Goal: Task Accomplishment & Management: Manage account settings

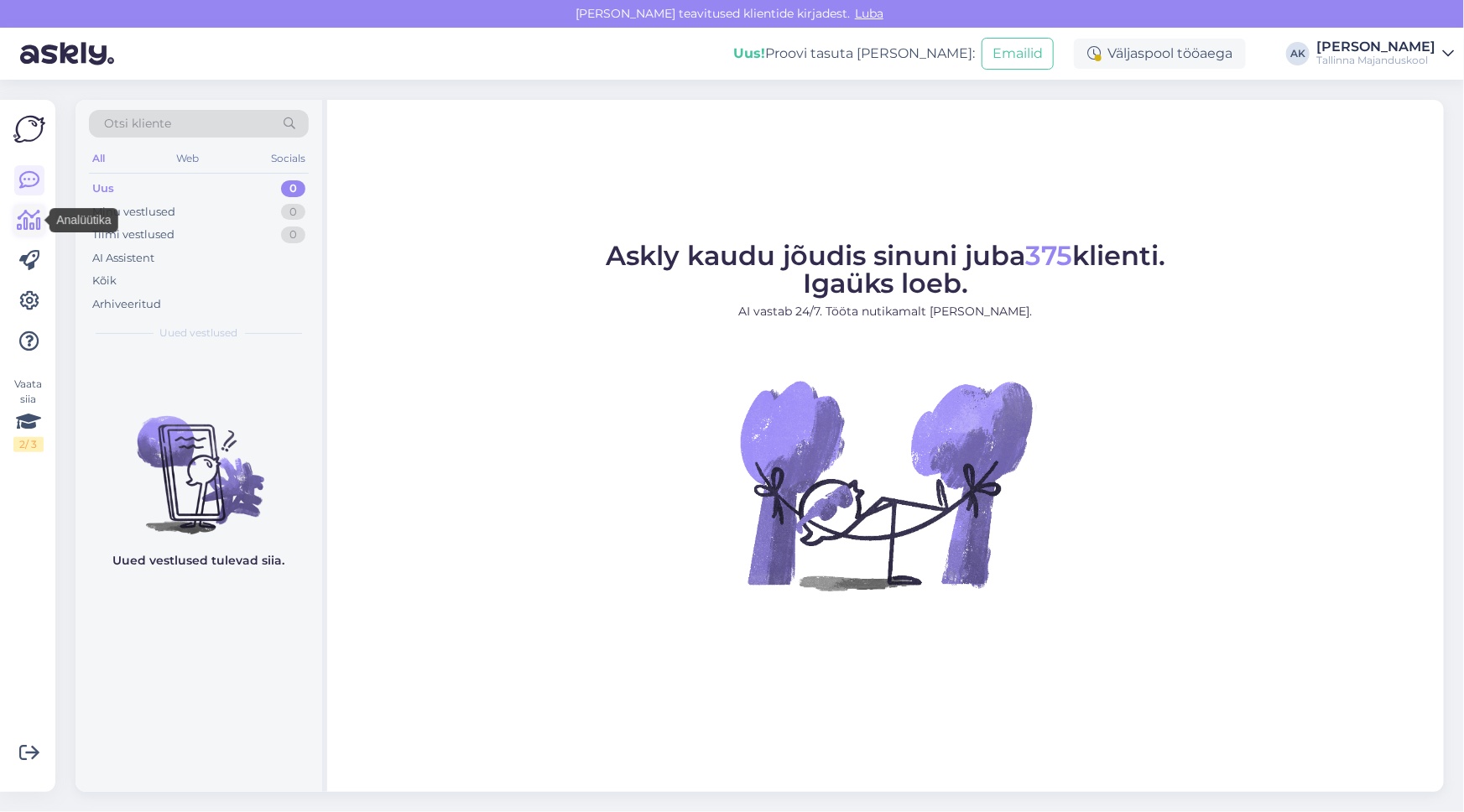
click at [31, 220] on icon at bounding box center [30, 221] width 24 height 21
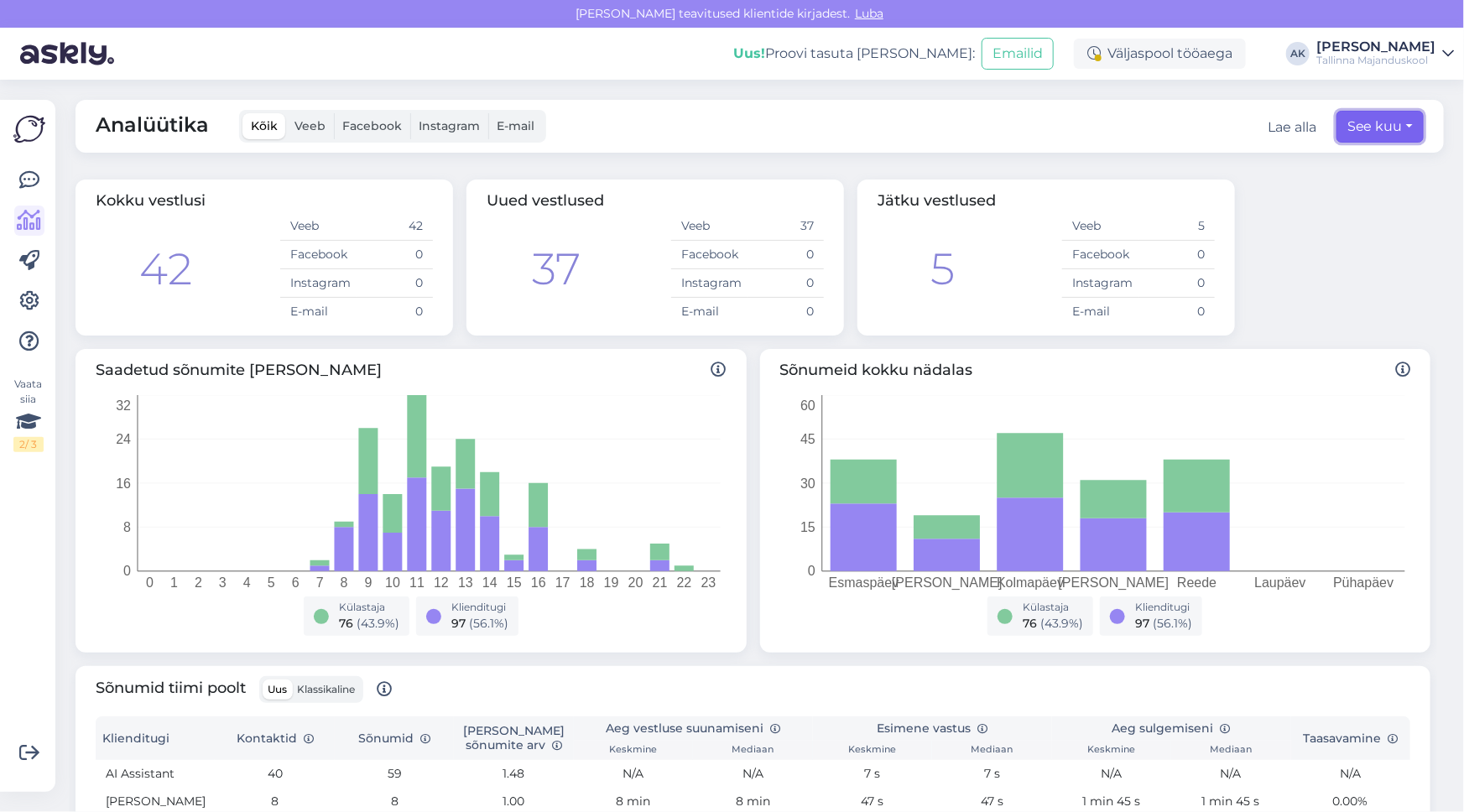
click at [1398, 124] on button "See kuu" at bounding box center [1380, 127] width 87 height 32
select select "8"
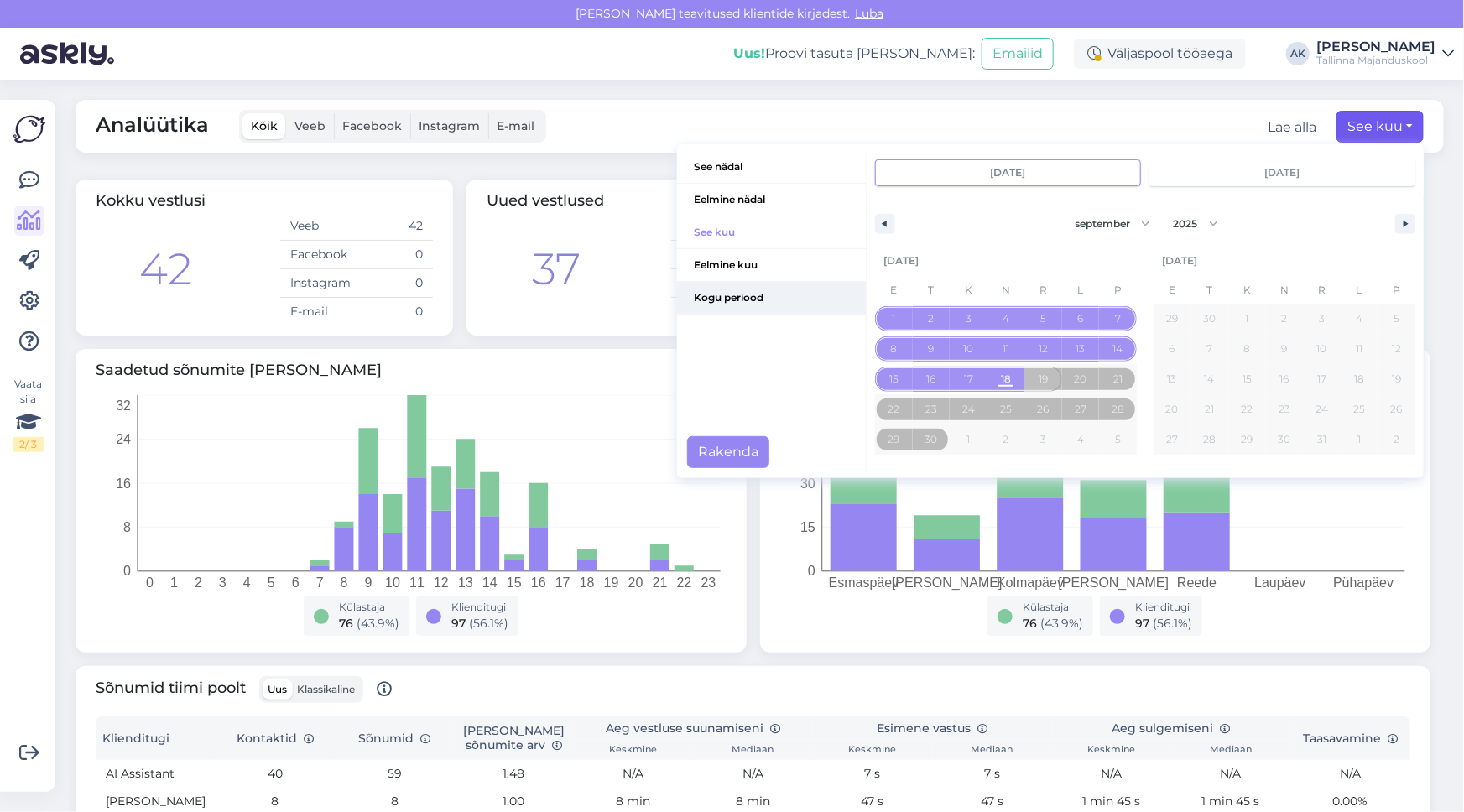
click at [731, 302] on span "Kogu periood" at bounding box center [771, 297] width 189 height 32
type input "sept 19 2025"
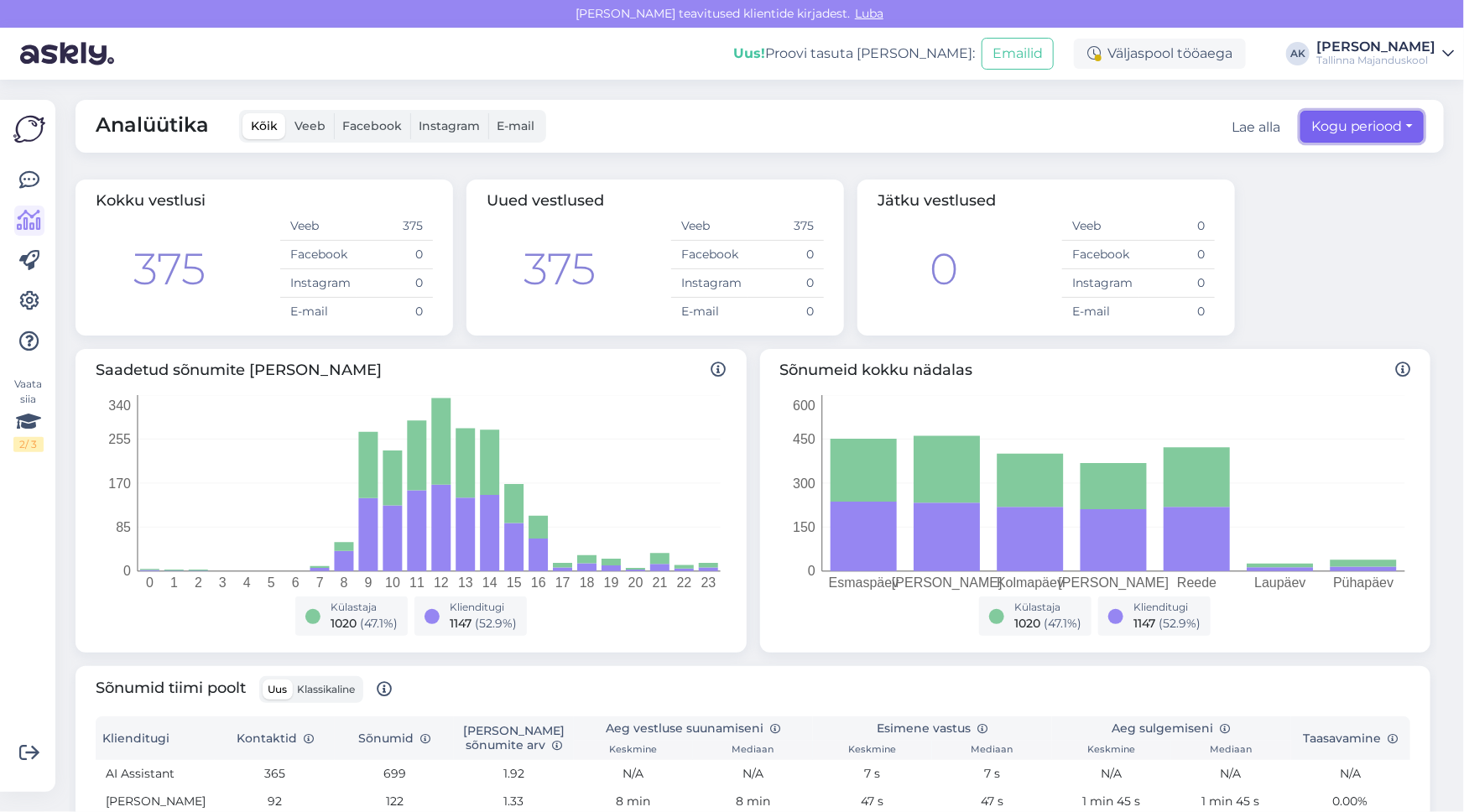
click at [1380, 125] on button "Kogu periood" at bounding box center [1362, 127] width 123 height 32
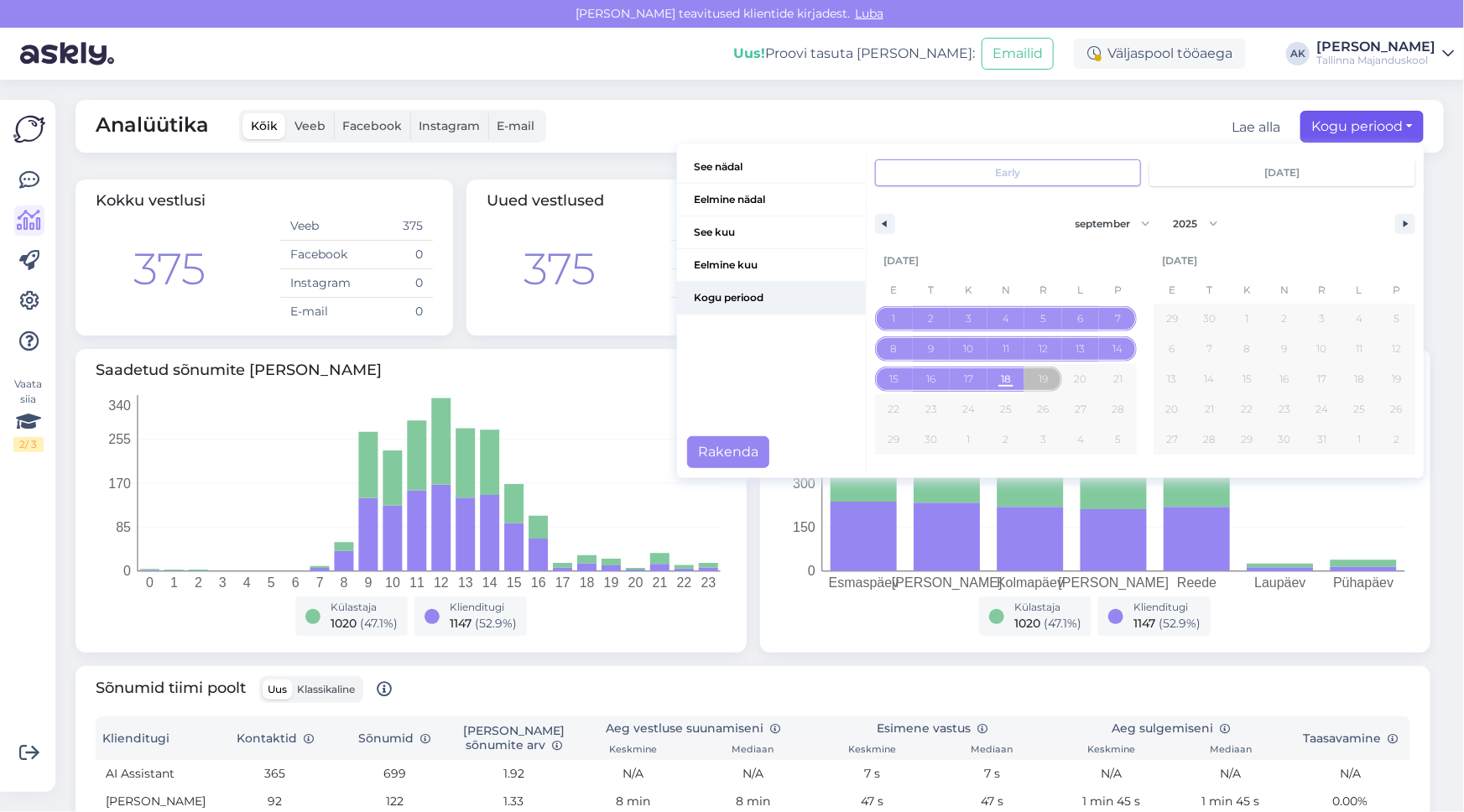
click at [747, 291] on span "Kogu periood" at bounding box center [771, 297] width 189 height 32
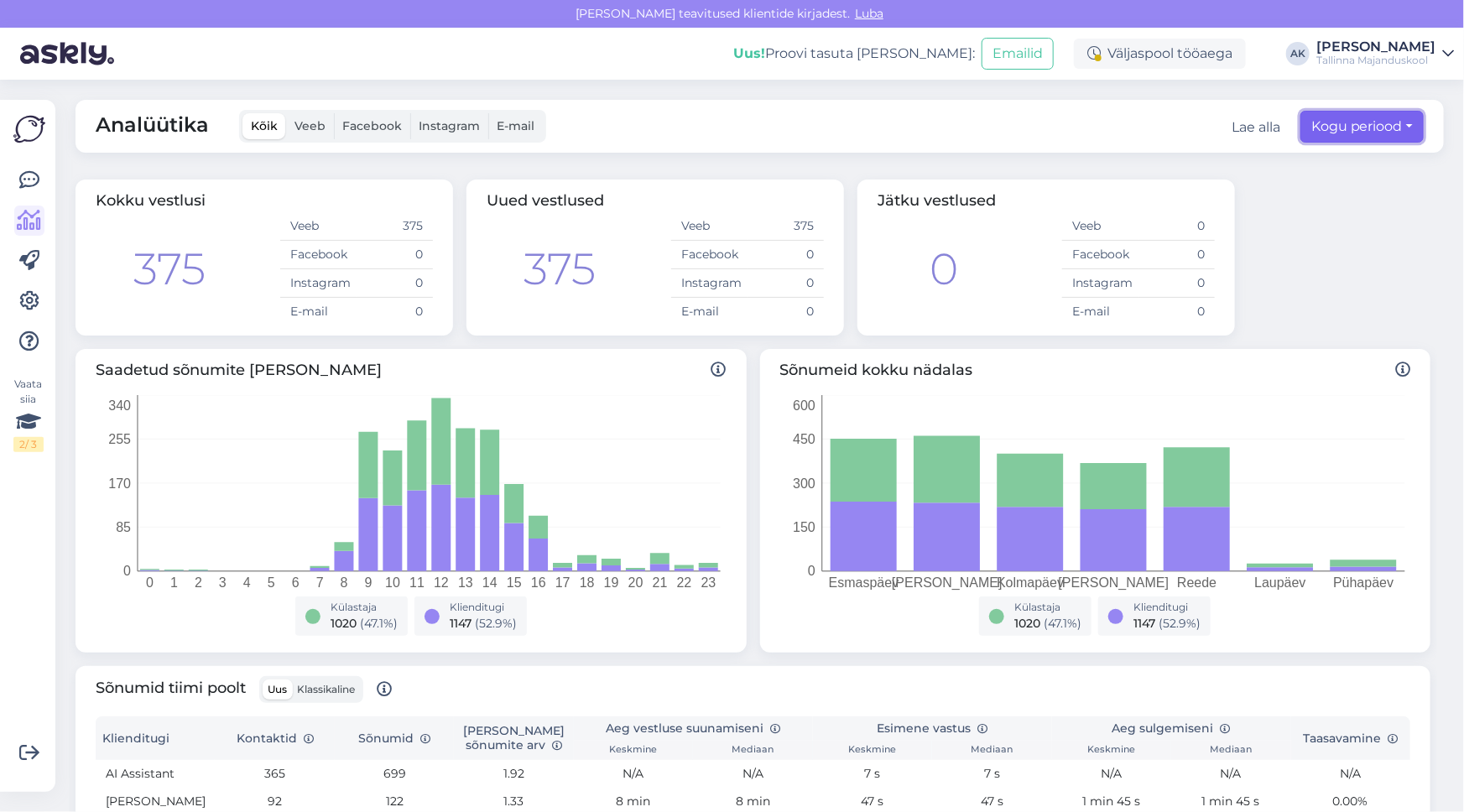
click at [1378, 126] on button "Kogu periood" at bounding box center [1362, 127] width 123 height 32
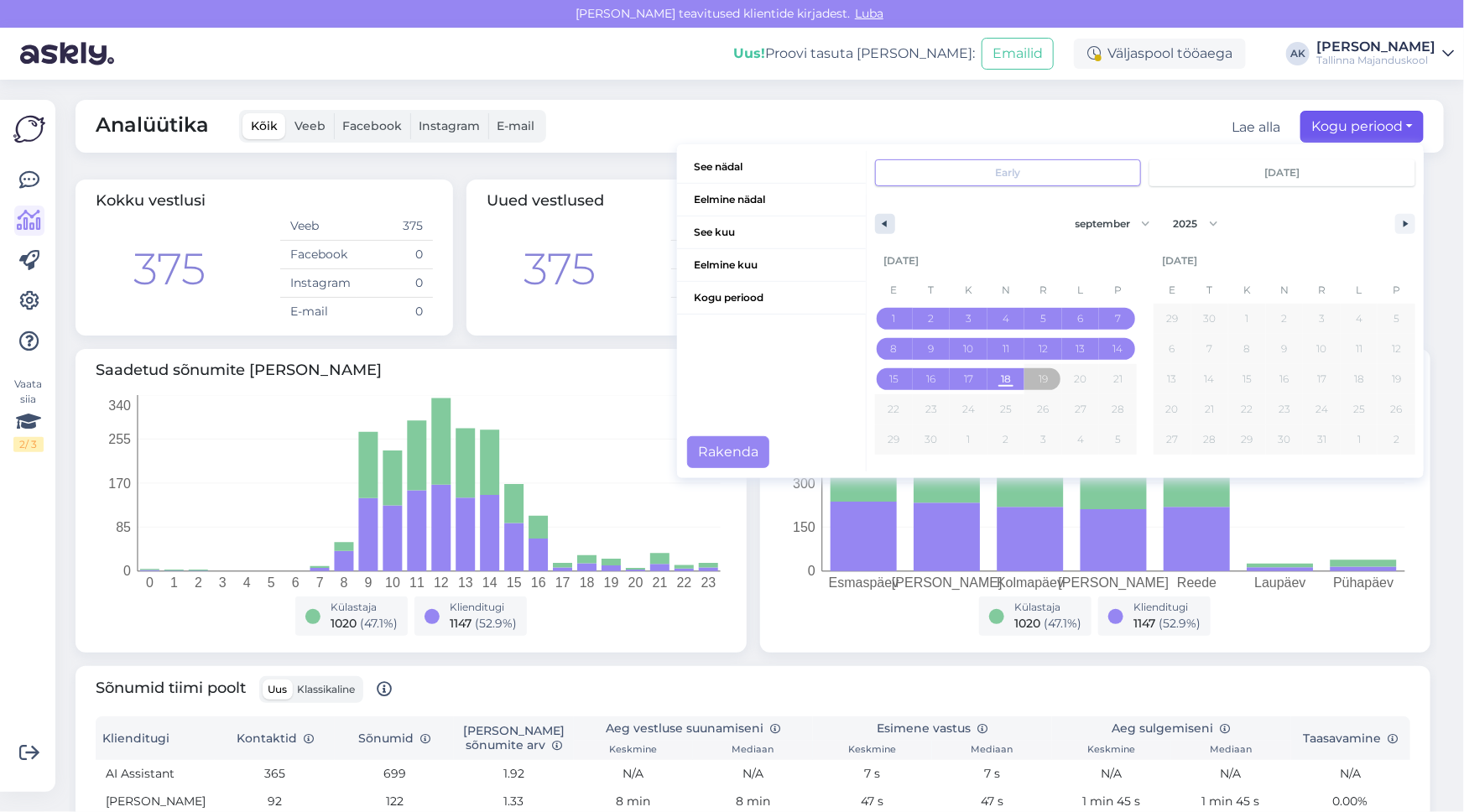
click at [878, 221] on icon "button" at bounding box center [883, 224] width 9 height 7
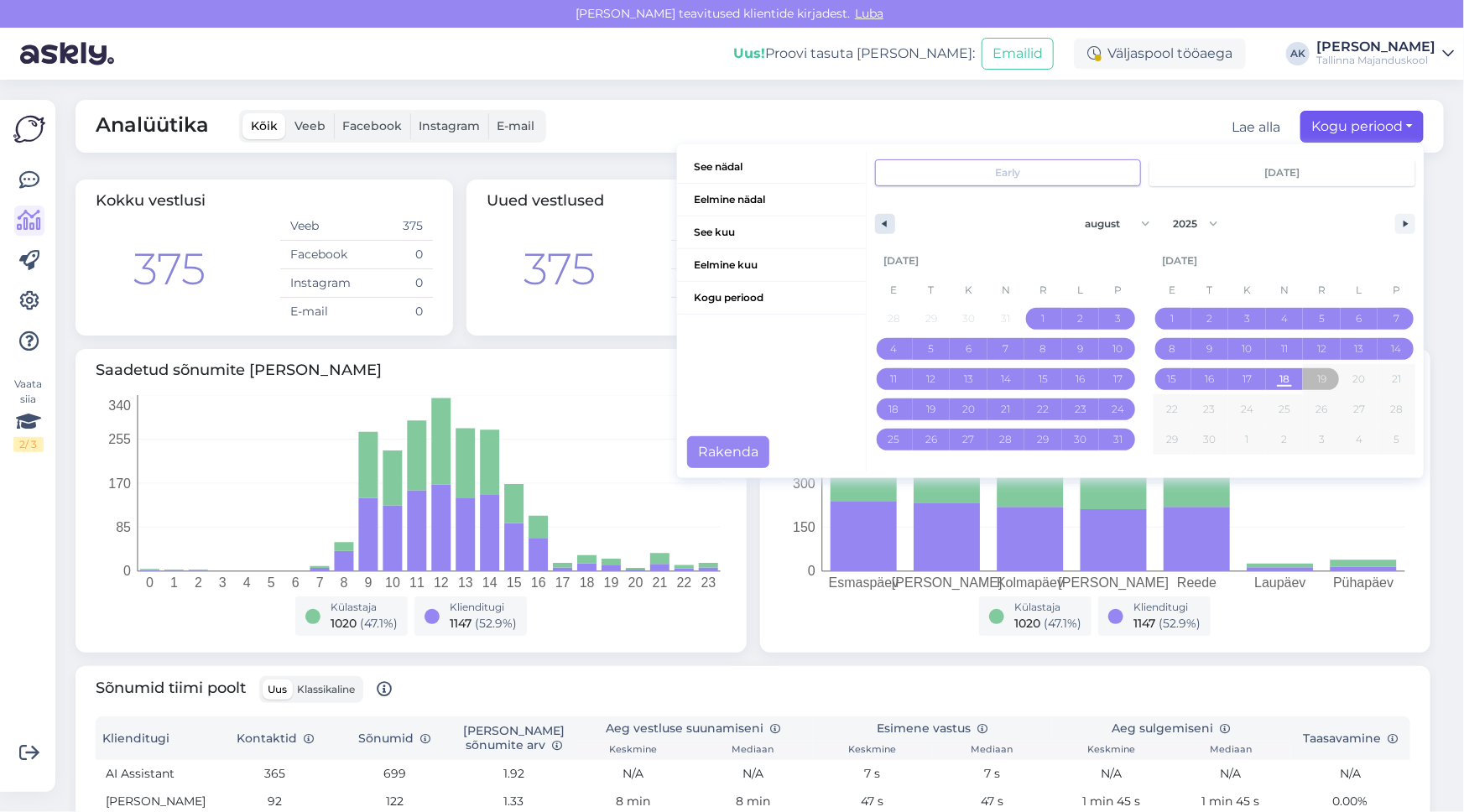
click at [878, 221] on icon "button" at bounding box center [883, 224] width 9 height 7
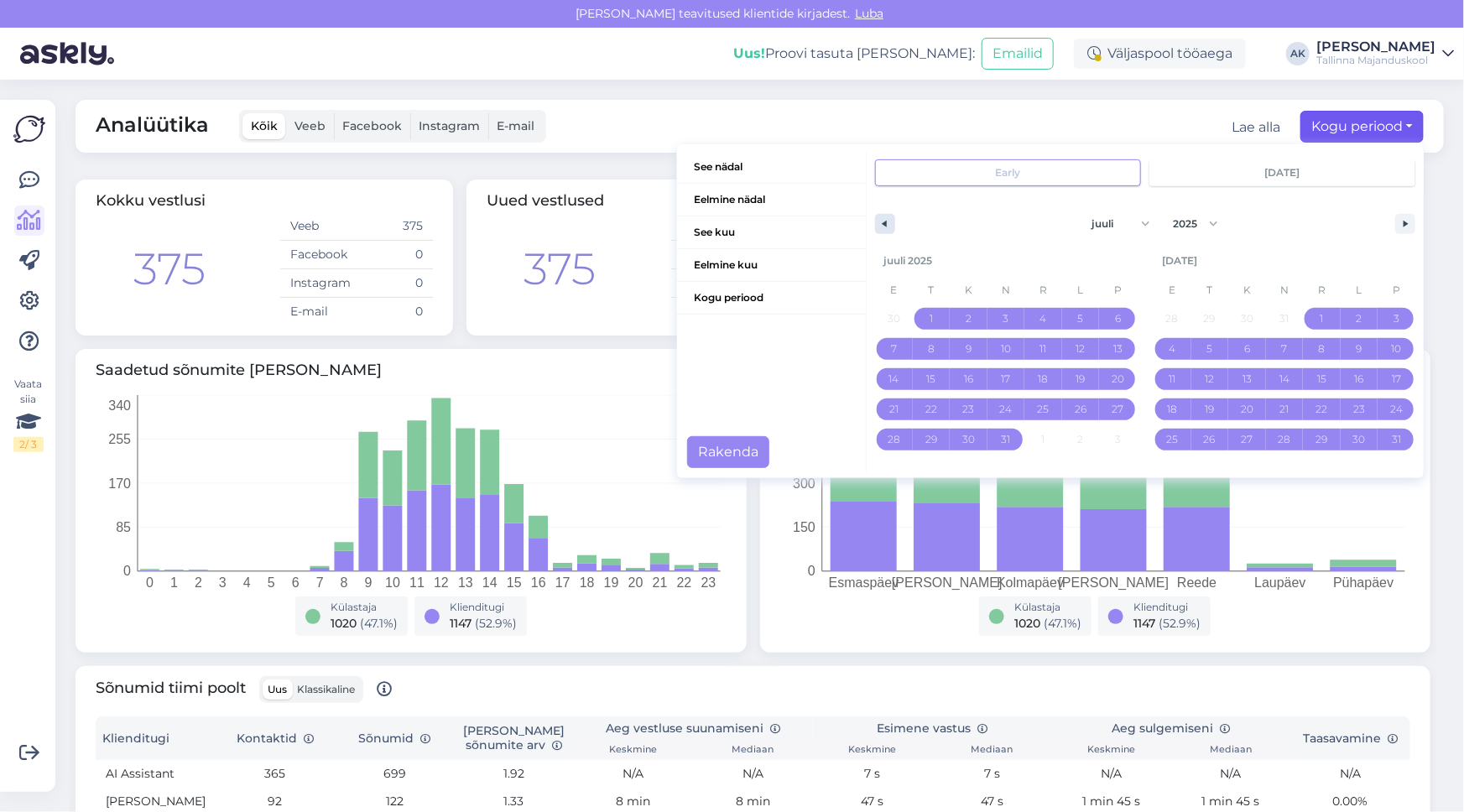
click at [878, 221] on icon "button" at bounding box center [883, 224] width 9 height 7
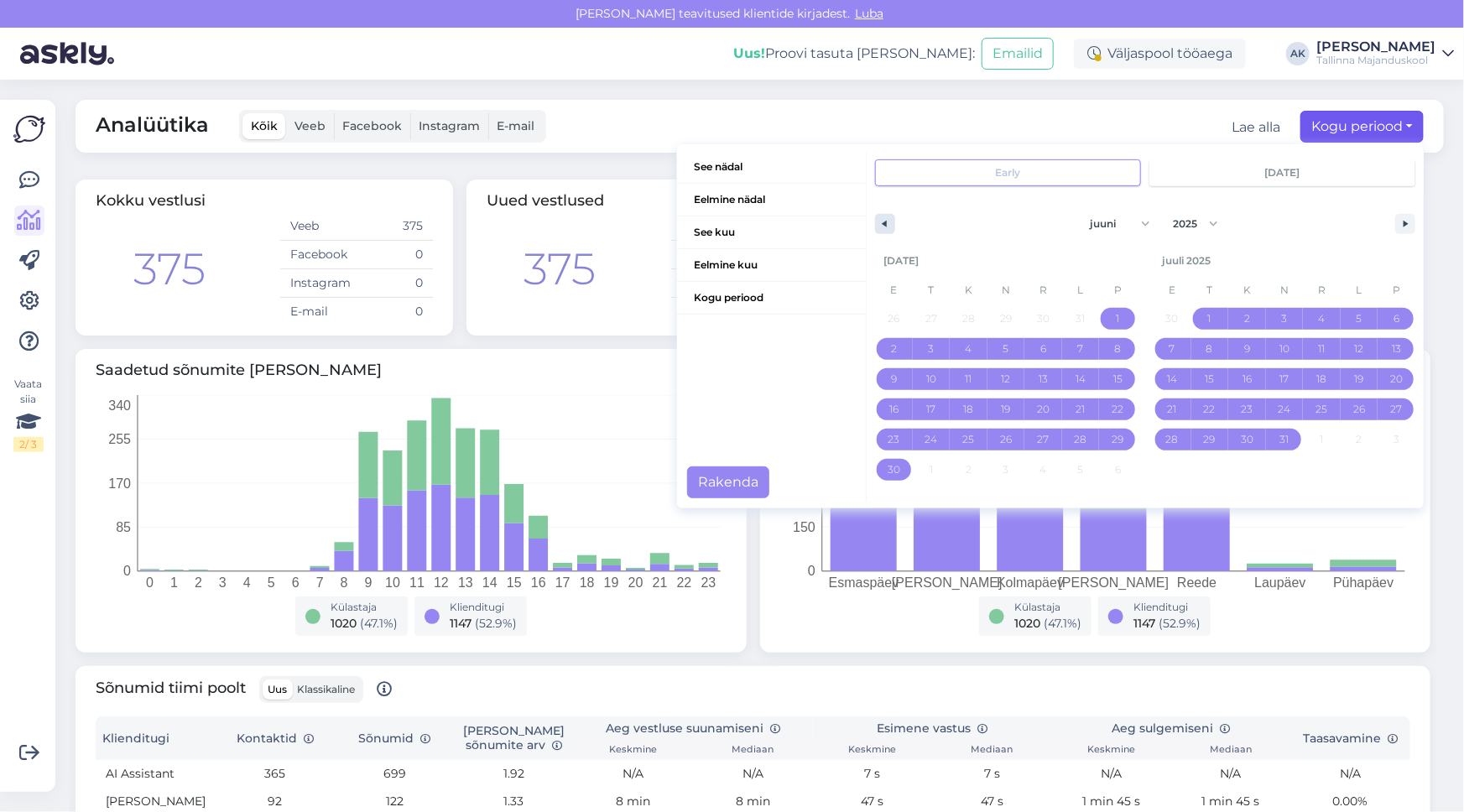
click at [878, 221] on icon "button" at bounding box center [883, 224] width 9 height 7
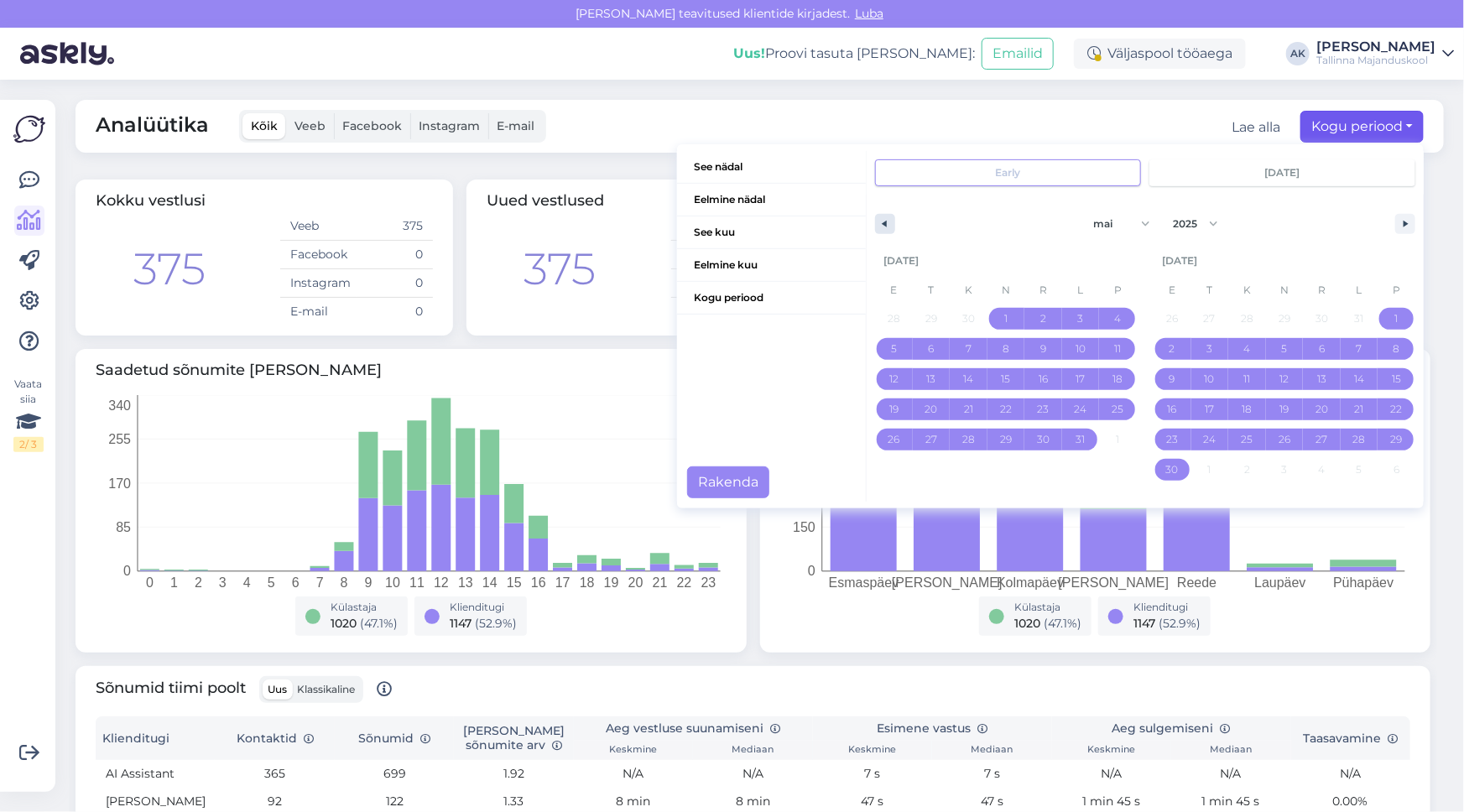
click at [878, 221] on icon "button" at bounding box center [883, 224] width 9 height 7
select select "3"
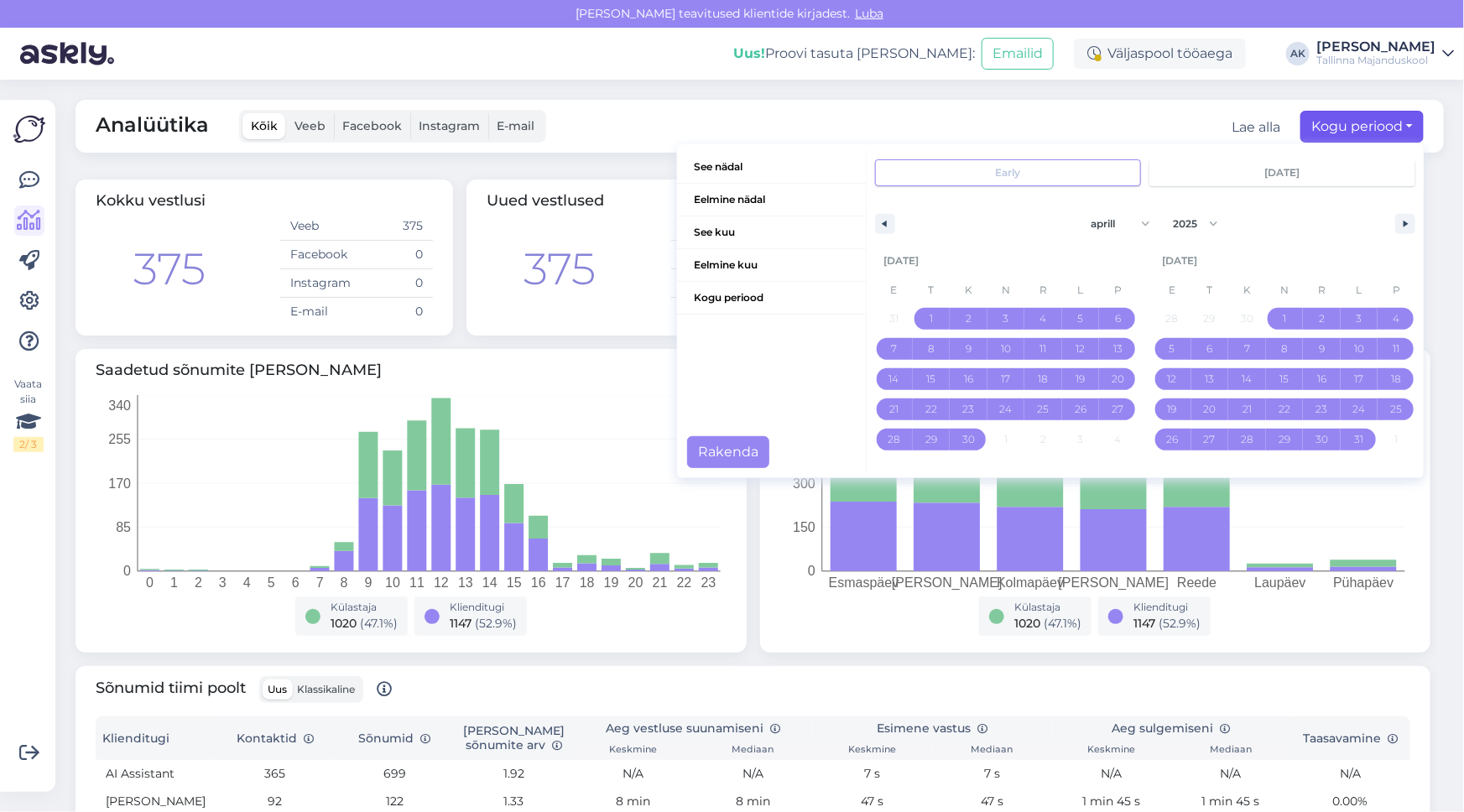
click at [570, 138] on div "Analüütika Kõik Veeb Facebook Instagram E-mail Lae alla Kogu periood See nädal …" at bounding box center [759, 127] width 1368 height 53
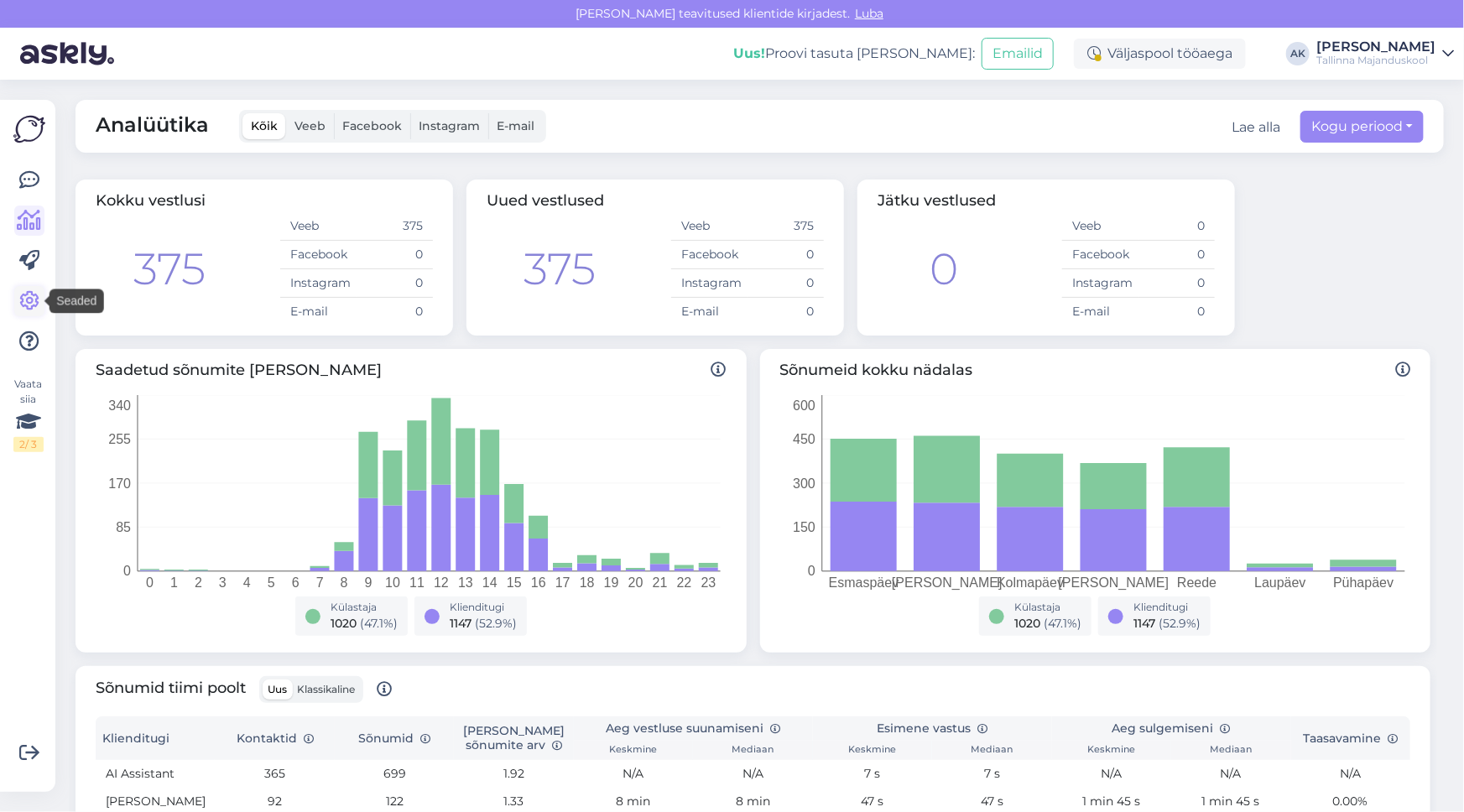
click at [28, 292] on icon at bounding box center [30, 301] width 21 height 21
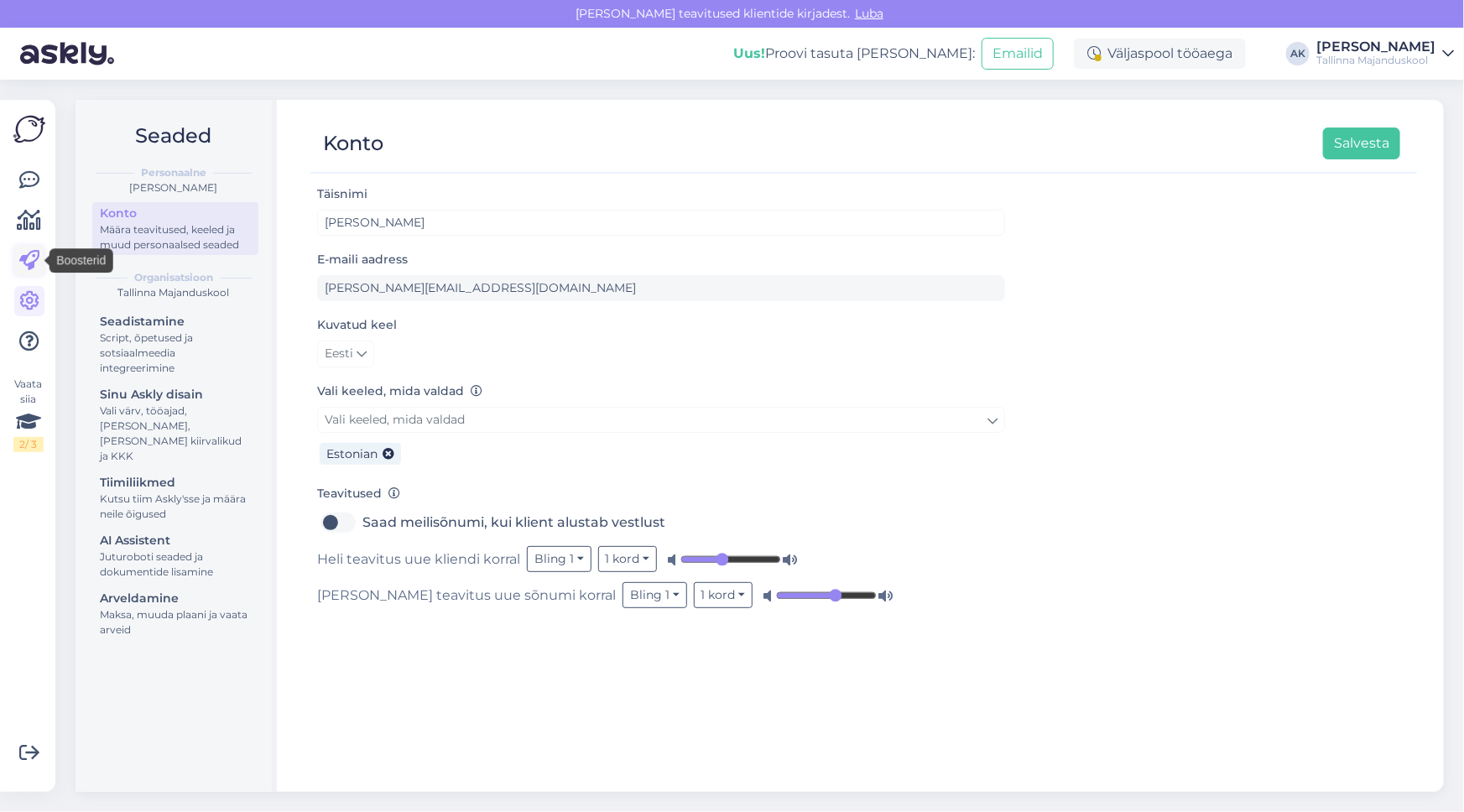
click at [31, 250] on icon at bounding box center [30, 261] width 21 height 21
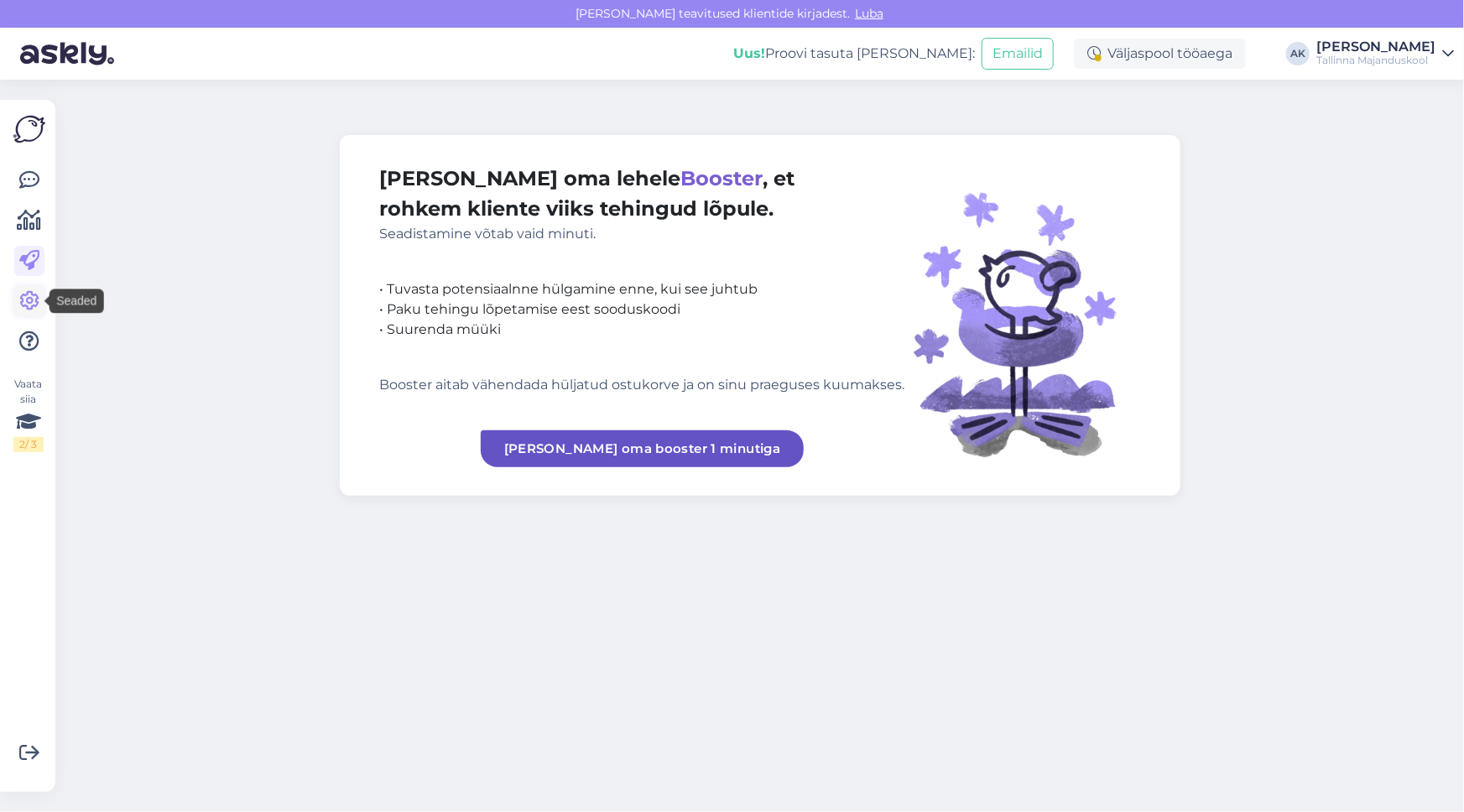
click at [25, 308] on icon at bounding box center [30, 301] width 21 height 21
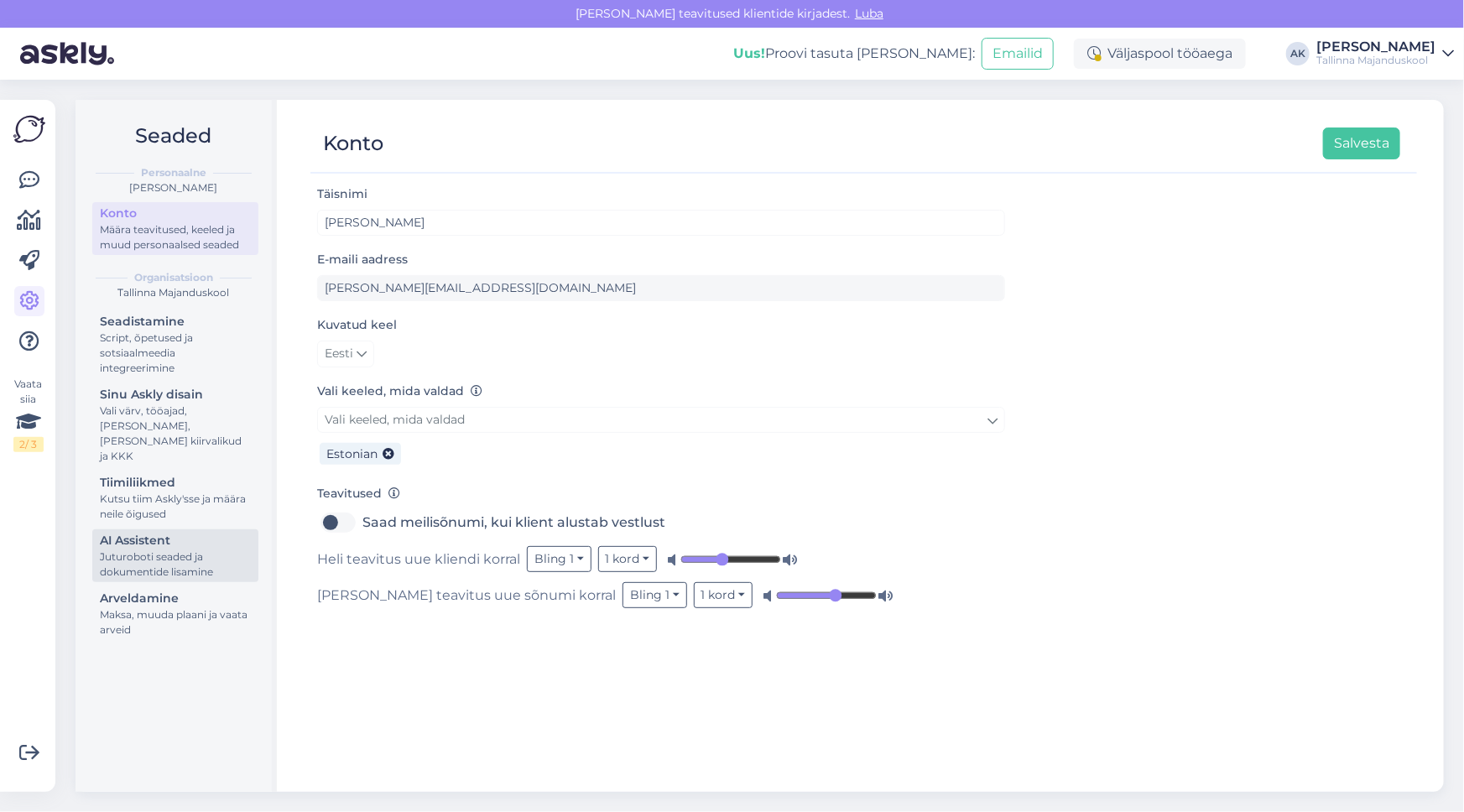
click at [120, 550] on div "Juturoboti seaded ja dokumentide lisamine" at bounding box center [175, 564] width 151 height 30
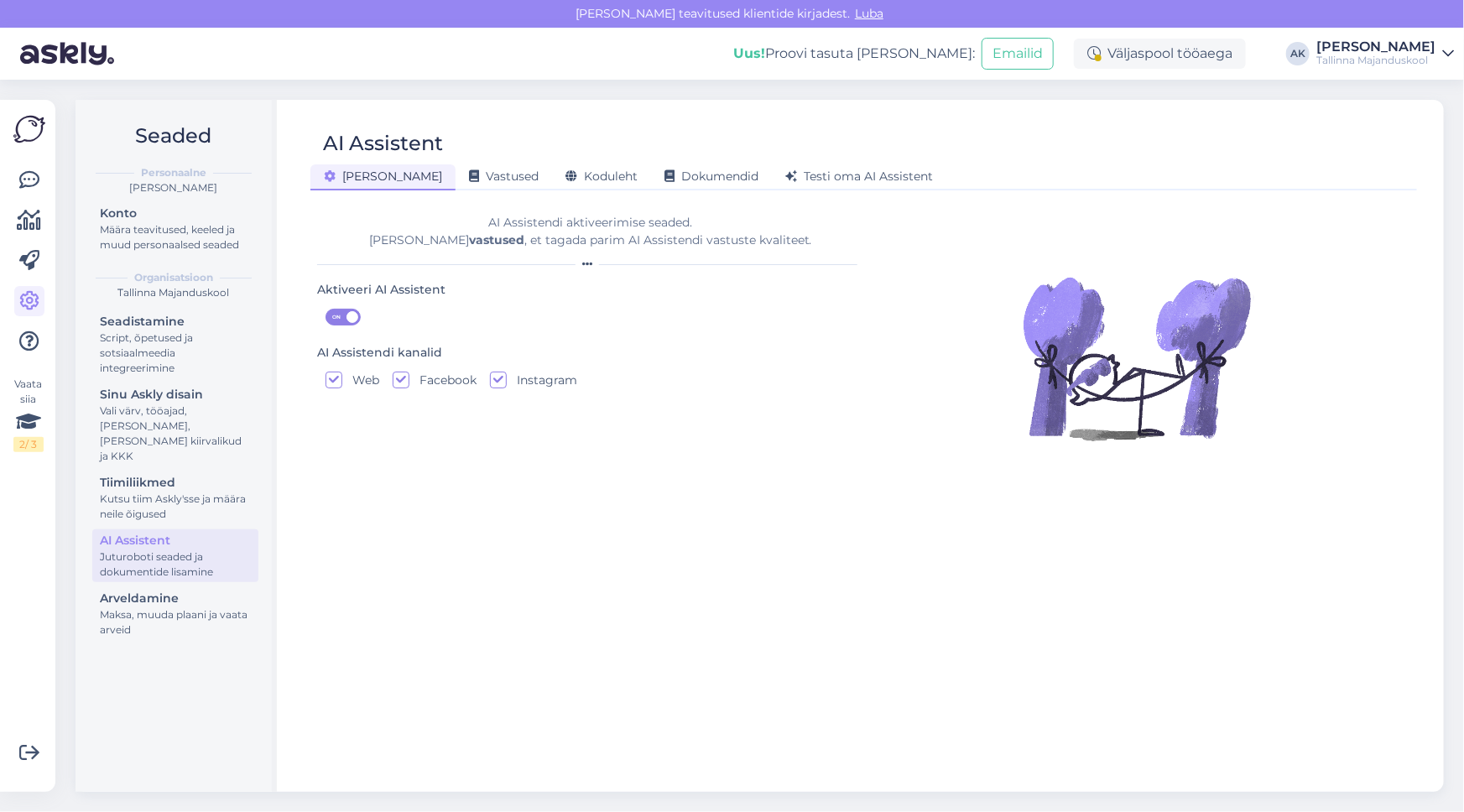
click at [120, 550] on div "Juturoboti seaded ja dokumentide lisamine" at bounding box center [175, 564] width 151 height 30
click at [169, 550] on div "Juturoboti seaded ja dokumentide lisamine" at bounding box center [175, 564] width 151 height 30
click at [469, 179] on span "Vastused" at bounding box center [503, 176] width 69 height 15
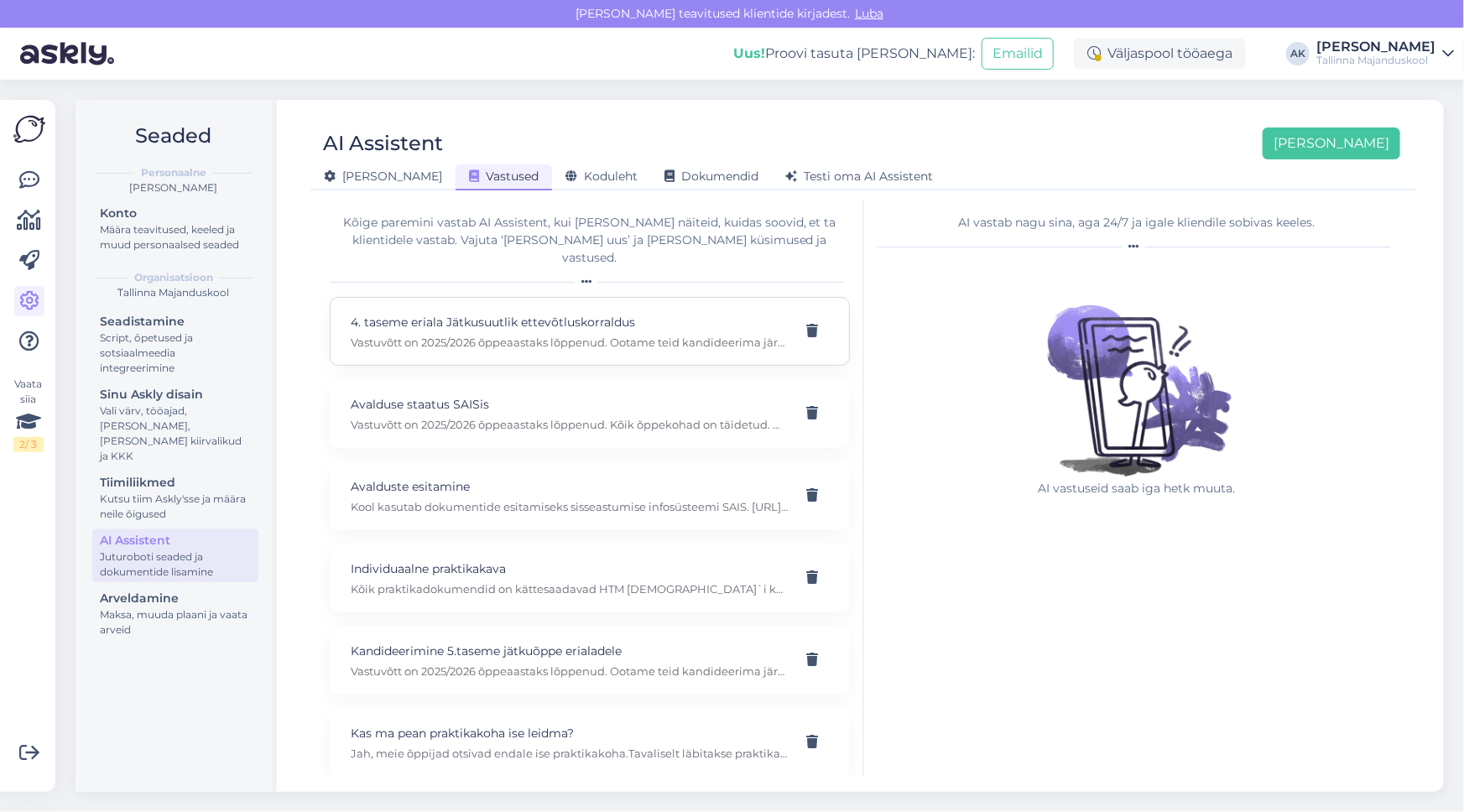
click at [511, 334] on p "Vastuvõtt on 2025/2026 õppeaastaks lõppenud. Ootame teid kandideerima järgmisel…" at bounding box center [570, 342] width 438 height 15
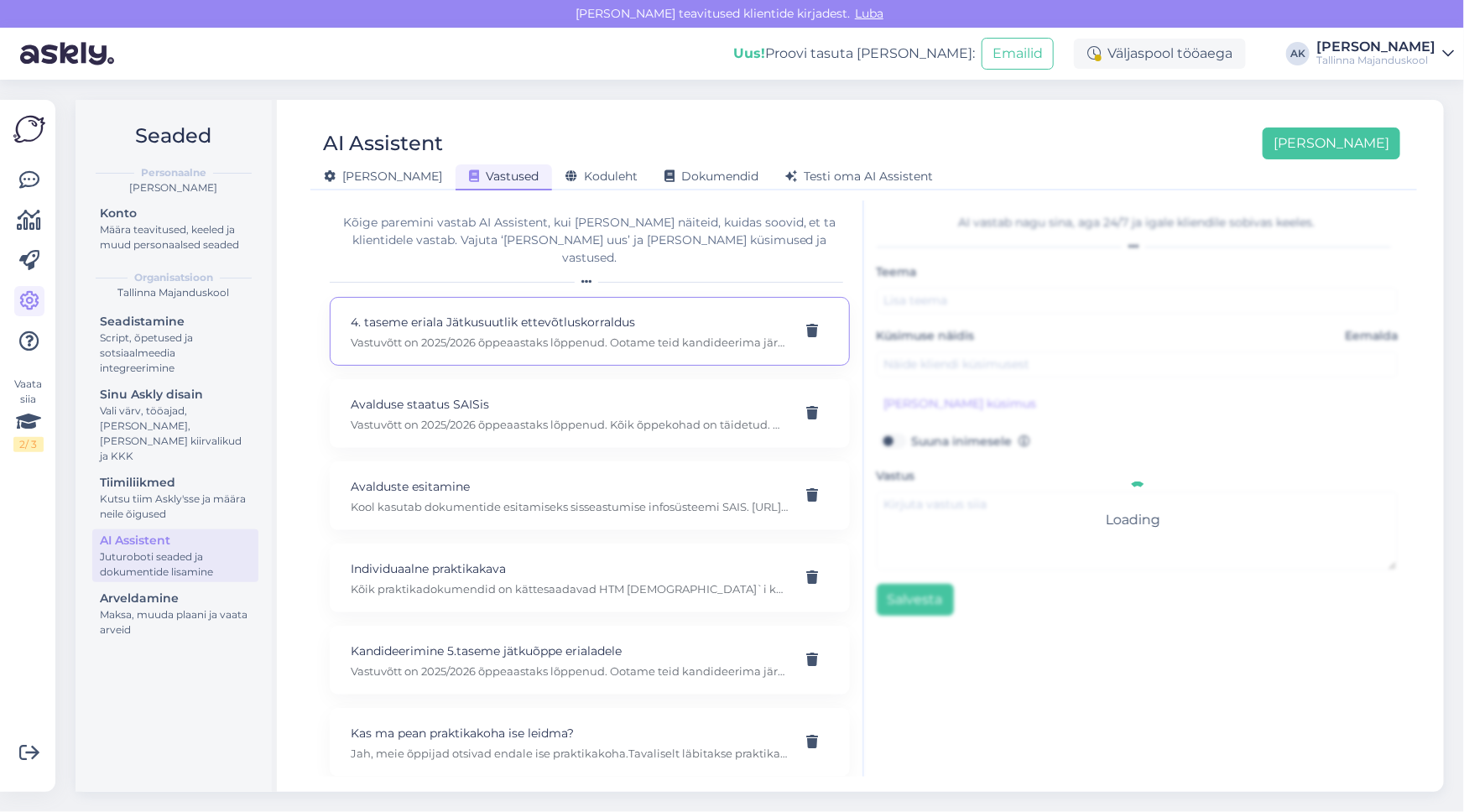
type input "4. taseme eriala Jätkusuutlik ettevõtluskorraldus"
type input "Millal algab vastuvõtt erialale Jätkusuutlik ettevõtluskorraldus"
type textarea "Vastuvõtt on 2025/2026 õppeaastaks lõppenud. Ootame teid kandideerima järgmisel…"
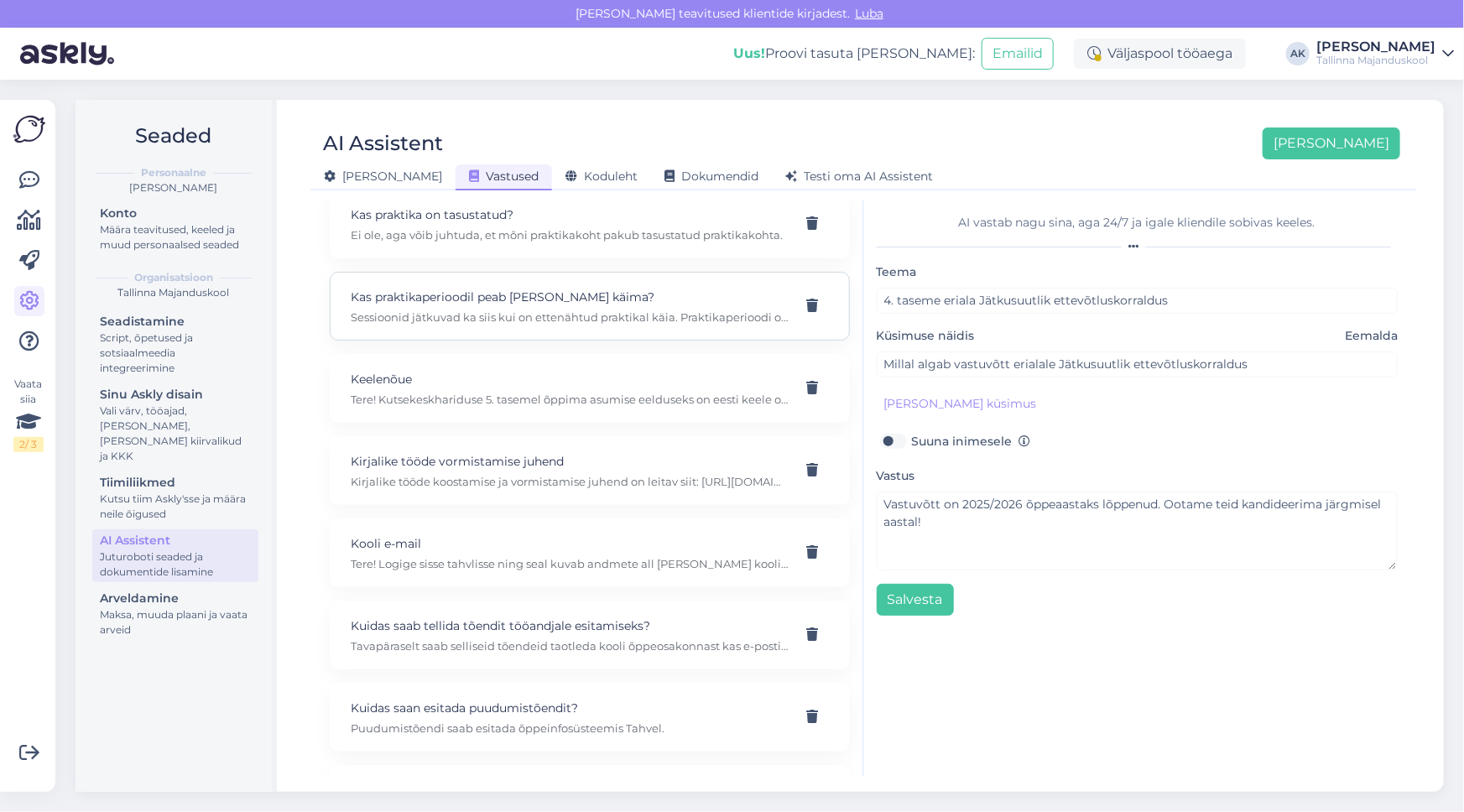
scroll to position [684, 0]
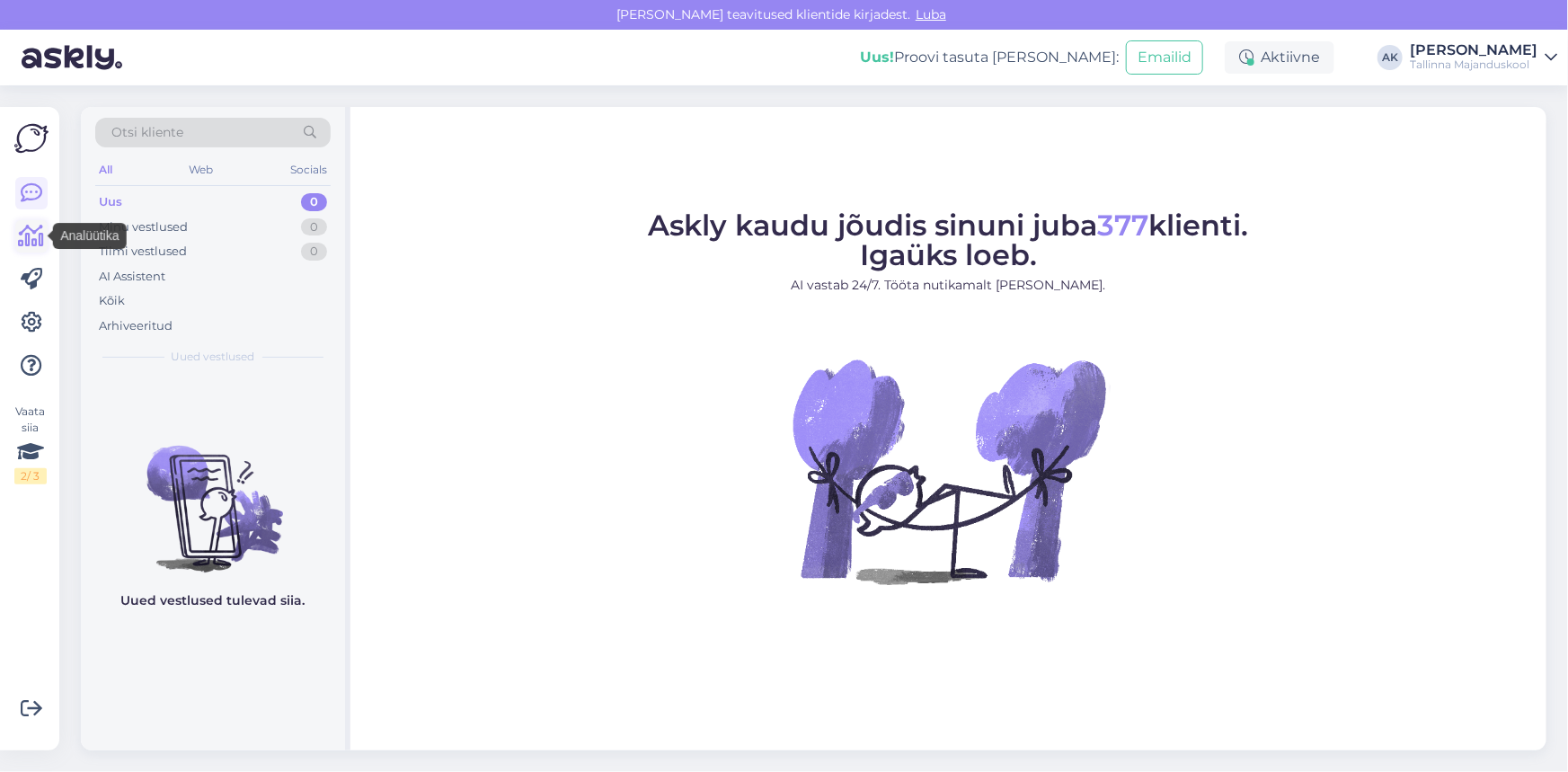
click at [30, 225] on icon at bounding box center [32, 236] width 26 height 22
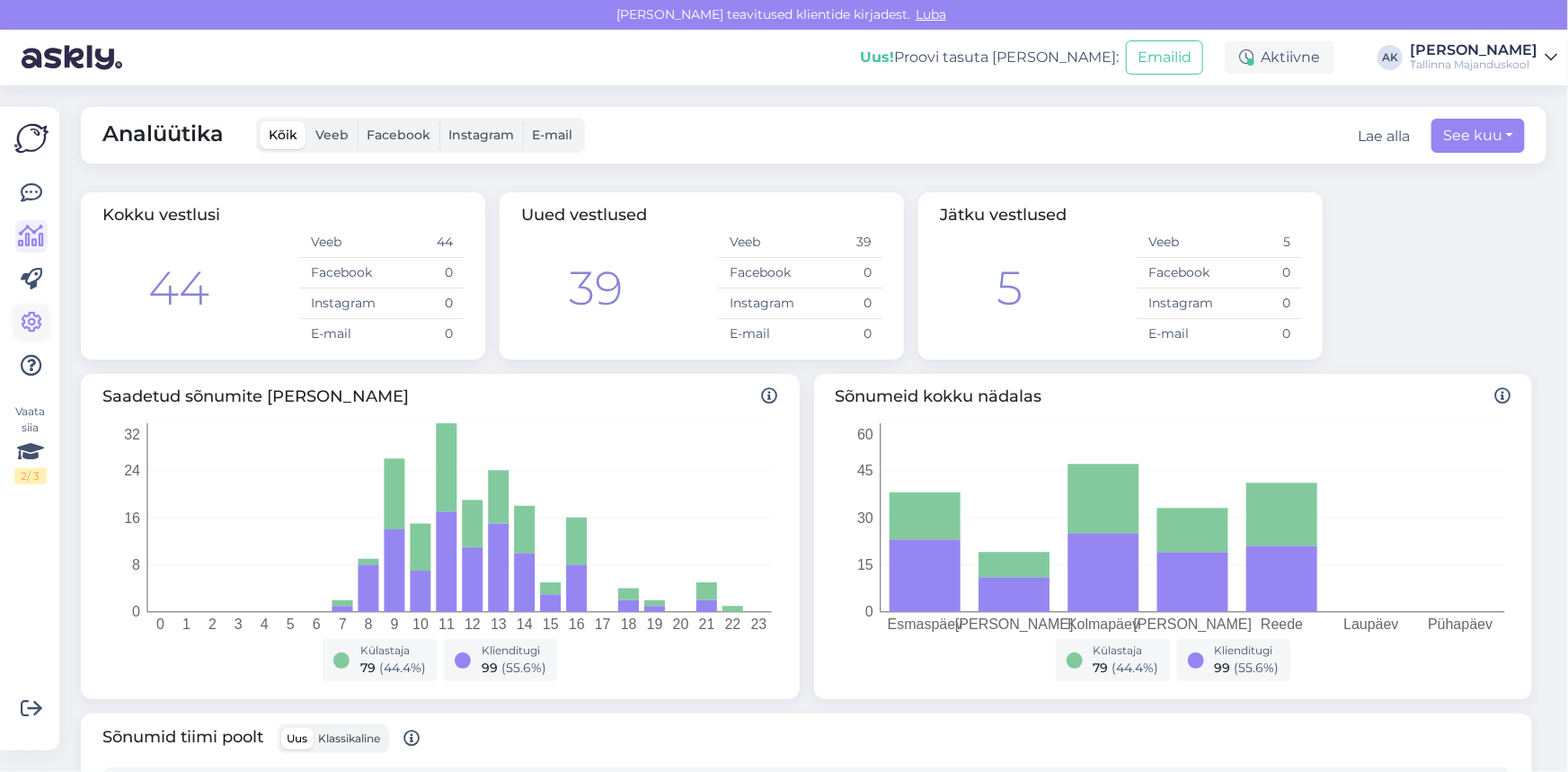
click at [22, 318] on icon at bounding box center [32, 322] width 22 height 22
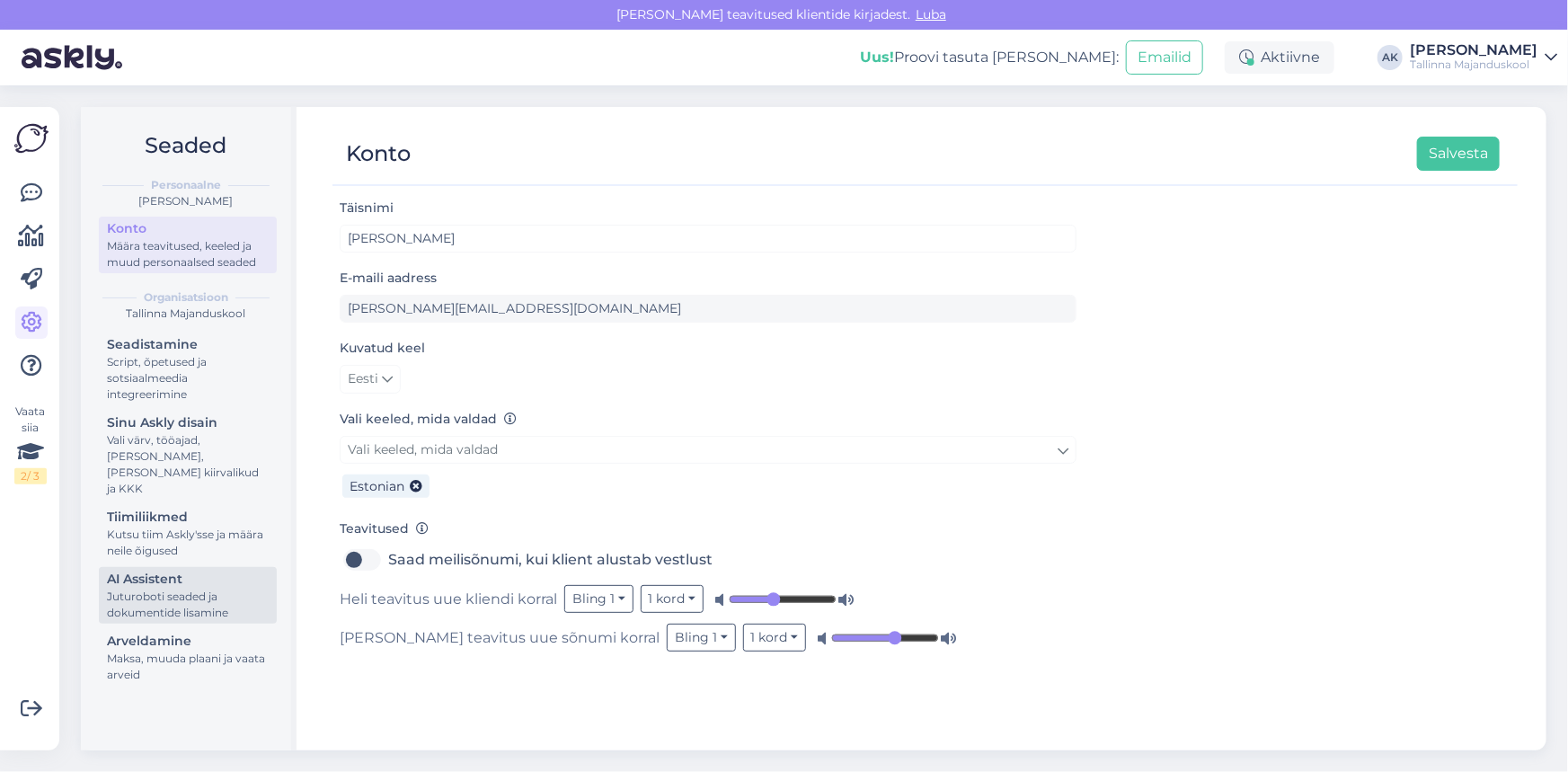
click at [191, 589] on div "Juturoboti seaded ja dokumentide lisamine" at bounding box center [188, 604] width 162 height 32
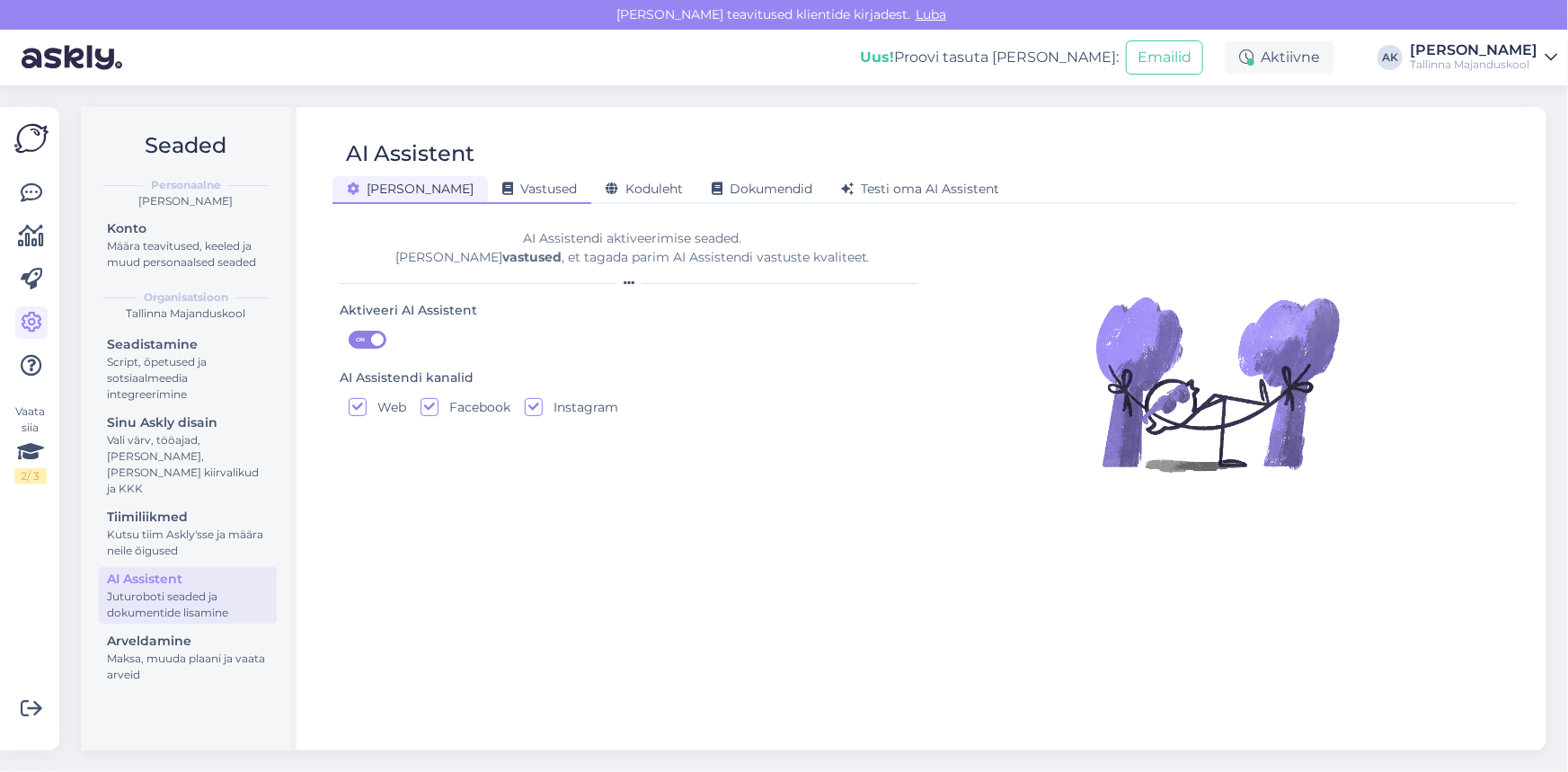
click at [502, 184] on span "Vastused" at bounding box center [539, 189] width 74 height 16
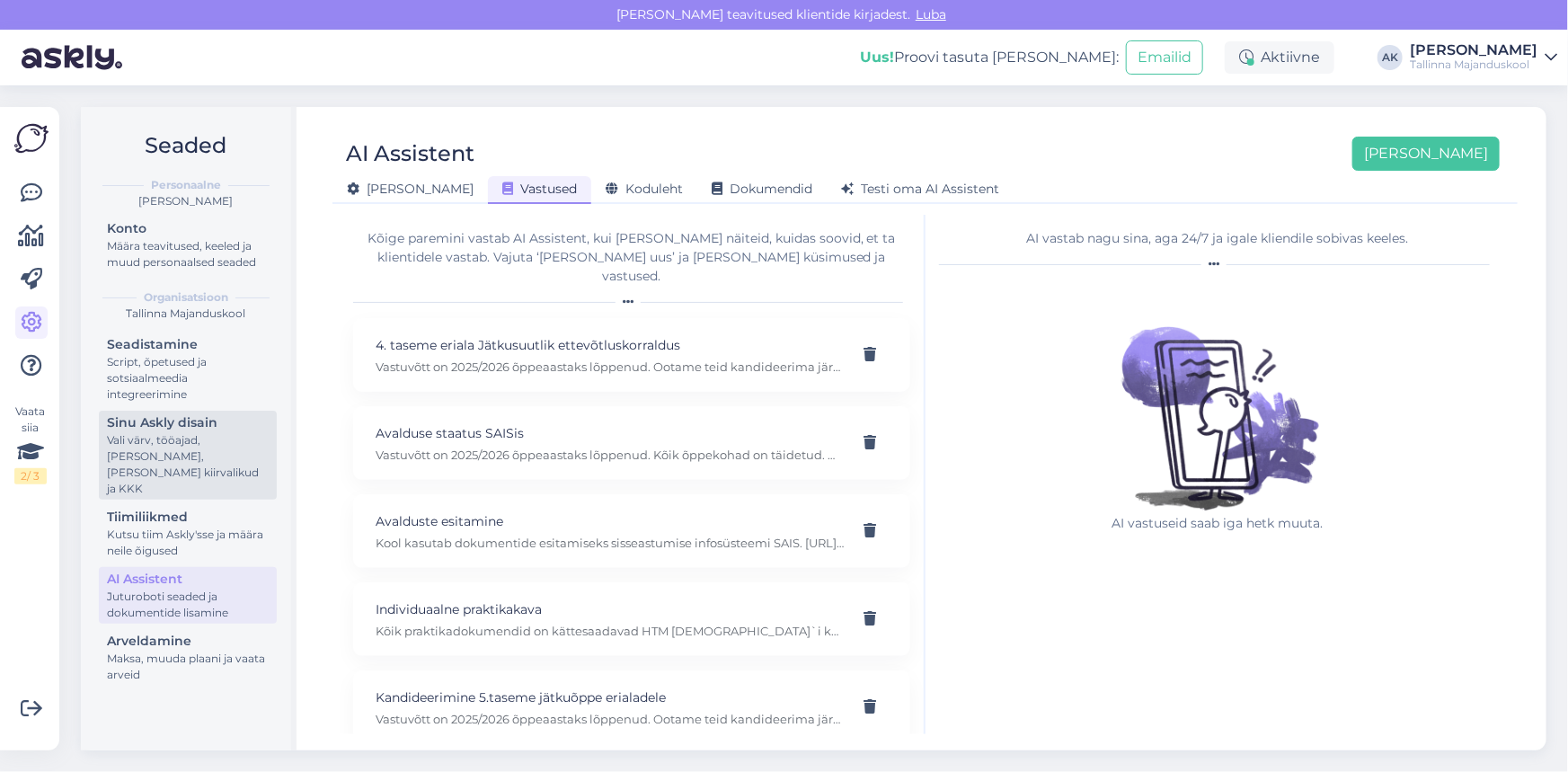
click at [216, 454] on div "Vali värv, tööajad, [PERSON_NAME], [PERSON_NAME] kiirvalikud ja KKK" at bounding box center [188, 464] width 162 height 65
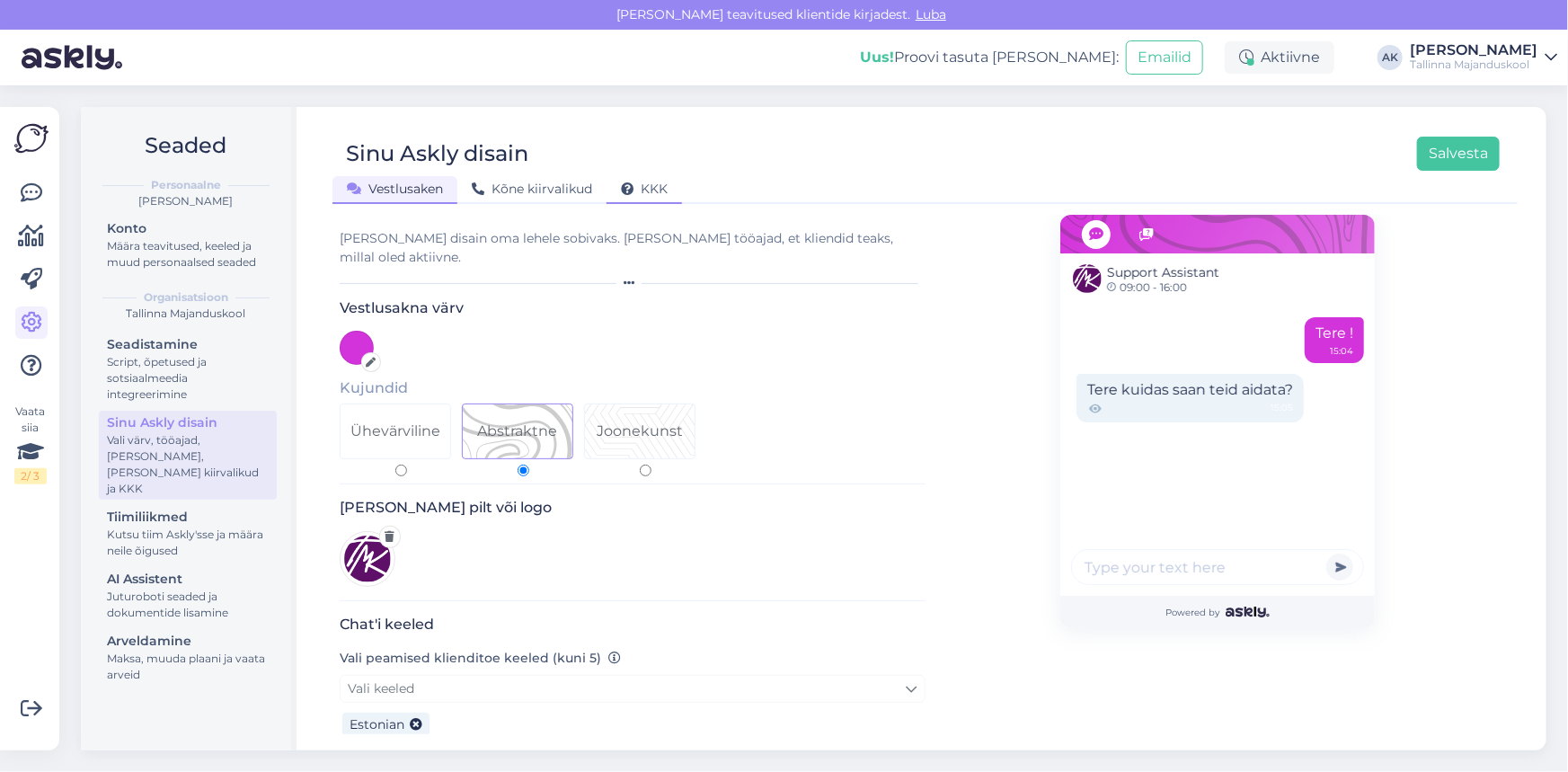
click at [664, 182] on span "KKK" at bounding box center [644, 189] width 47 height 16
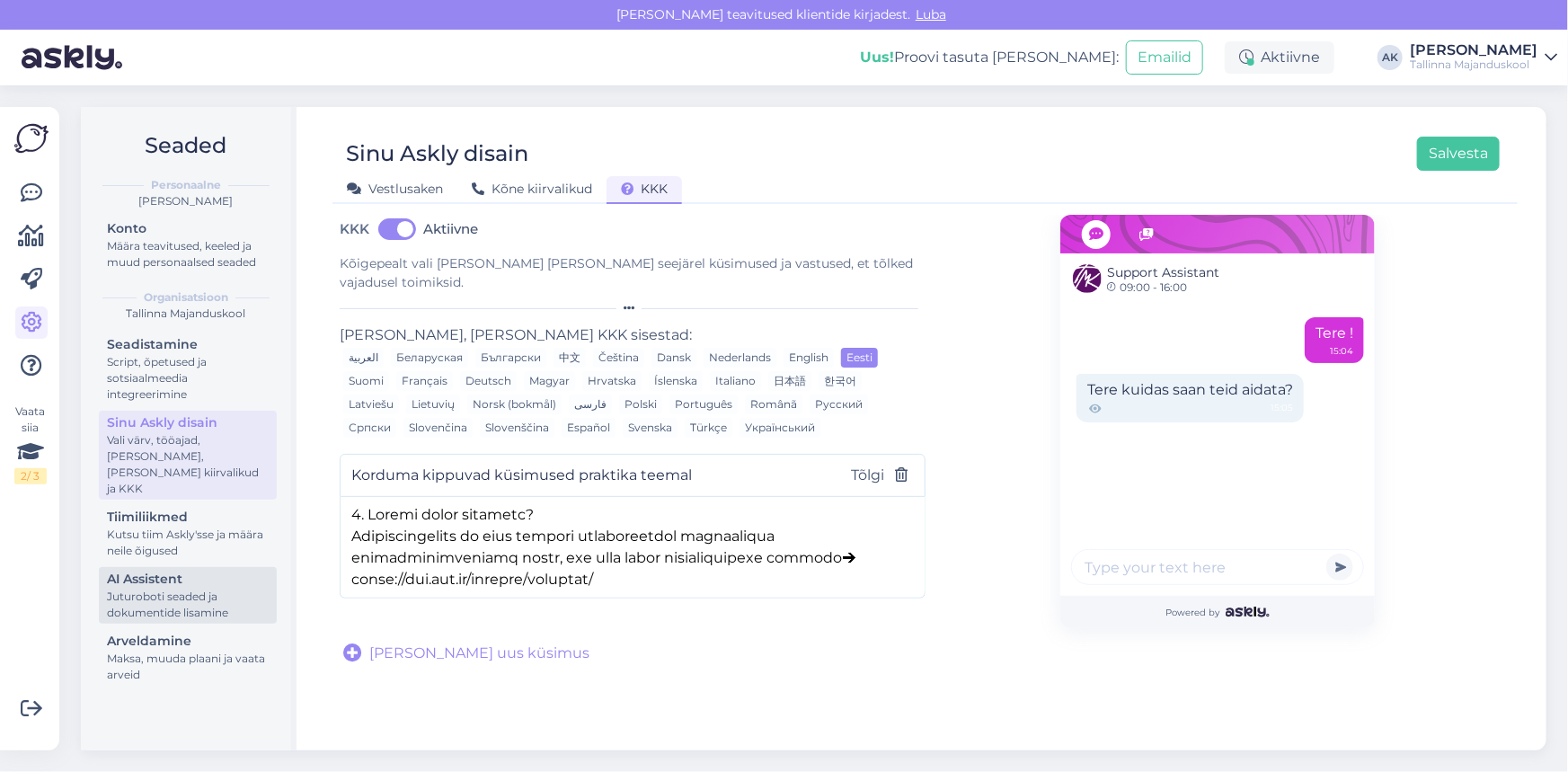
click at [168, 589] on div "Juturoboti seaded ja dokumentide lisamine" at bounding box center [188, 604] width 162 height 32
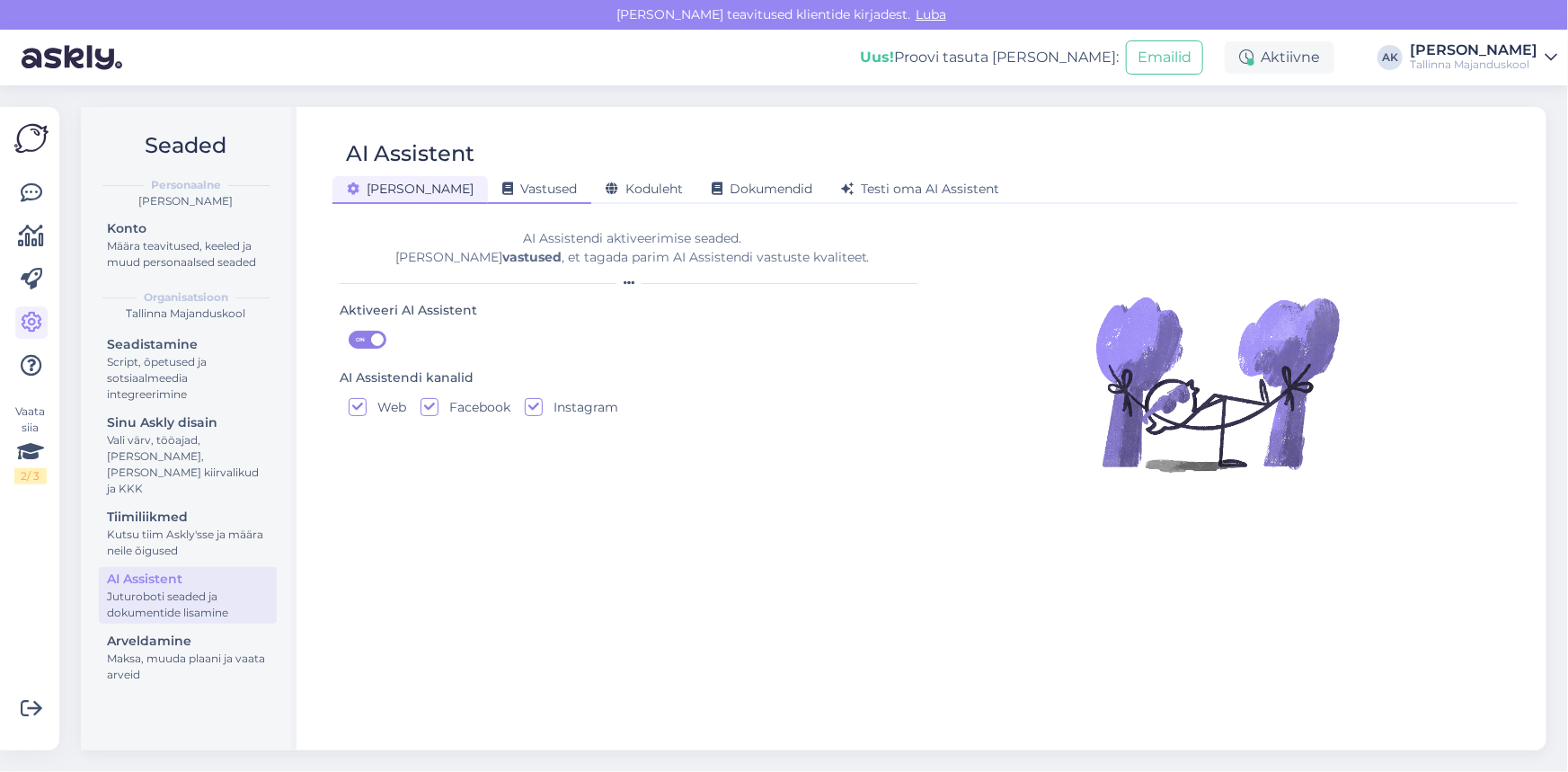
click at [502, 187] on span "Vastused" at bounding box center [539, 189] width 74 height 16
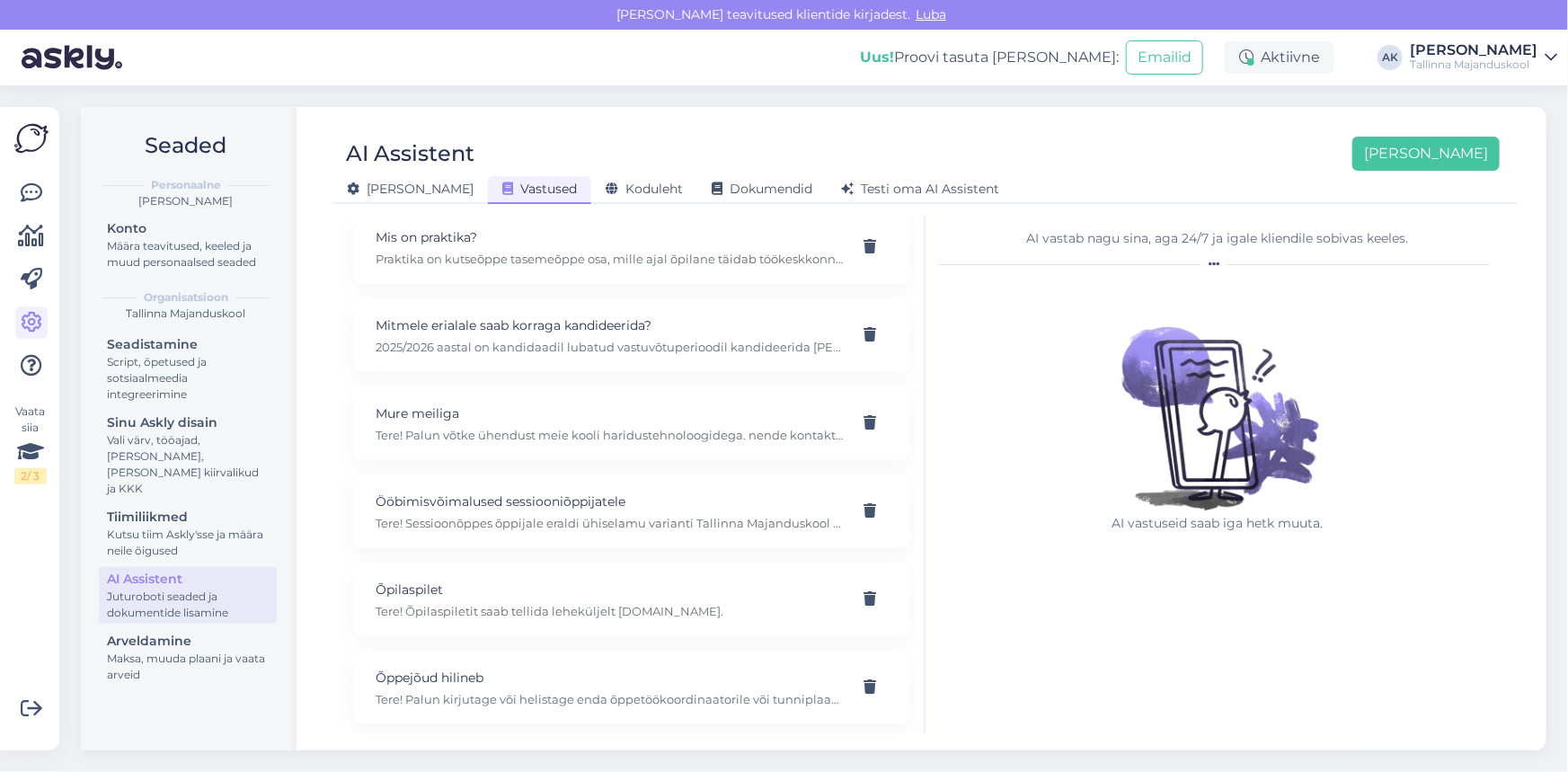
scroll to position [2125, 0]
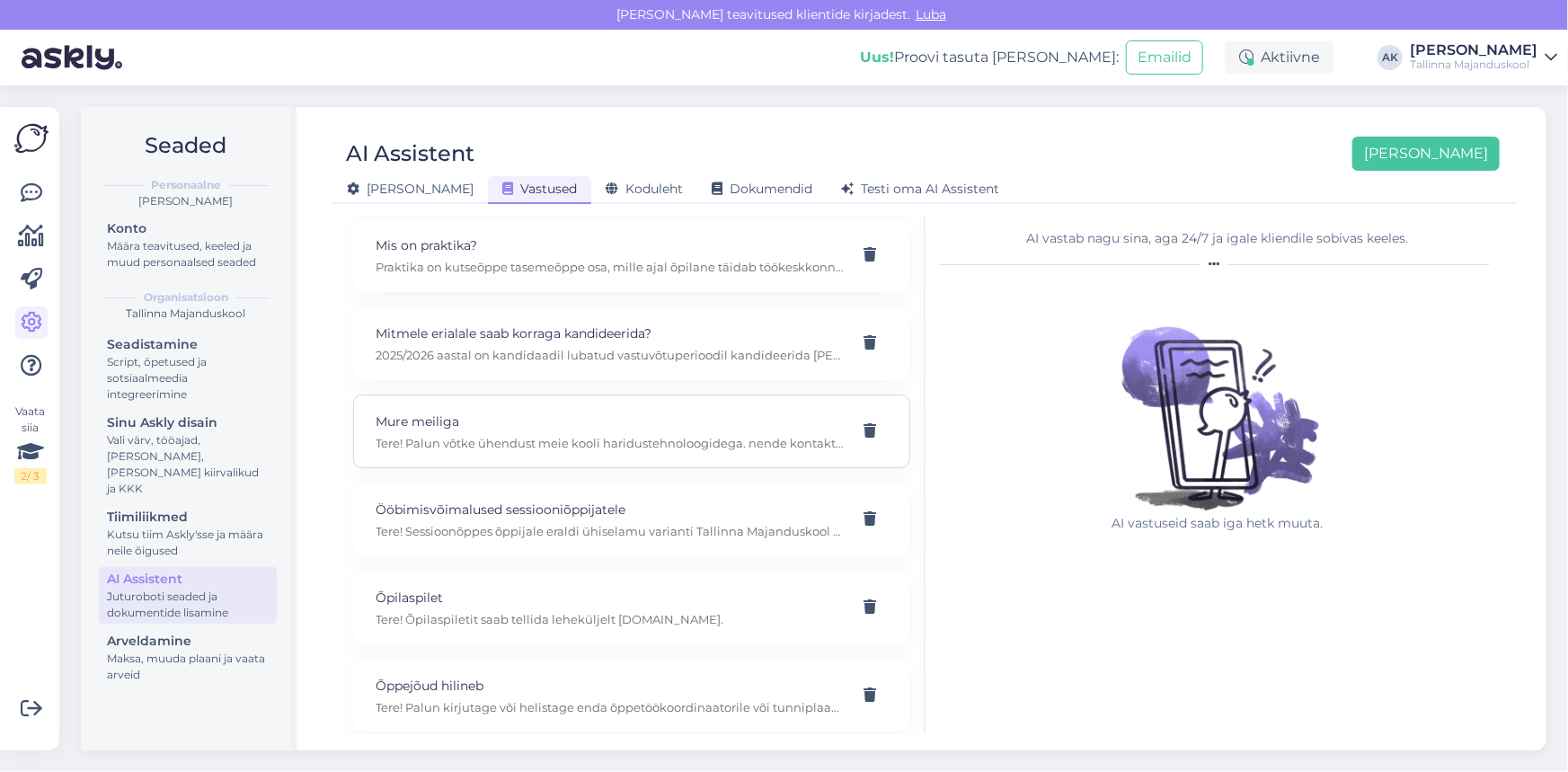
click at [443, 411] on div "Mure meiliga Tere! Palun võtke ühendust meie kooli haridustehnoloogidega. nende…" at bounding box center [610, 430] width 469 height 39
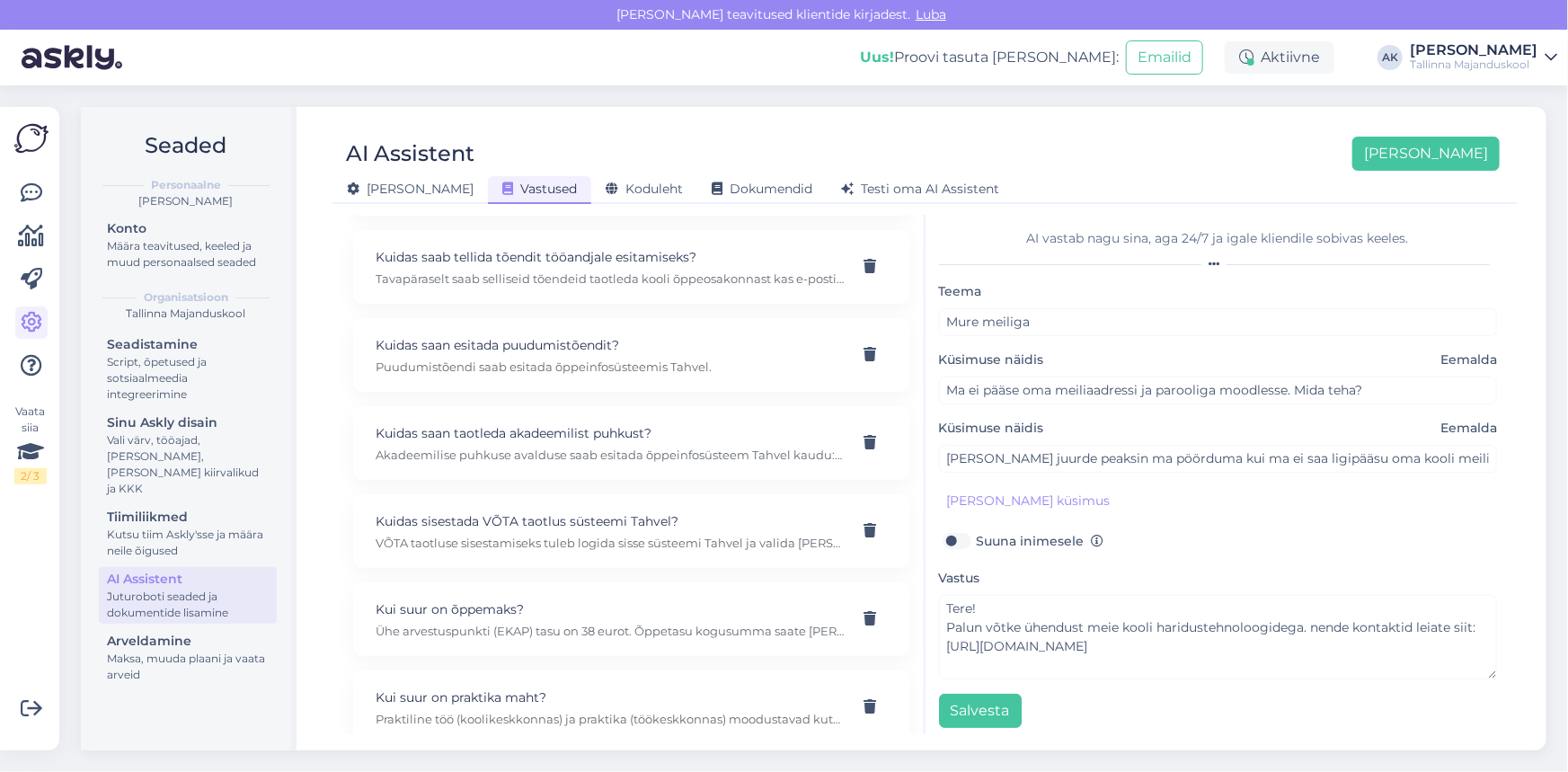
scroll to position [1063, 0]
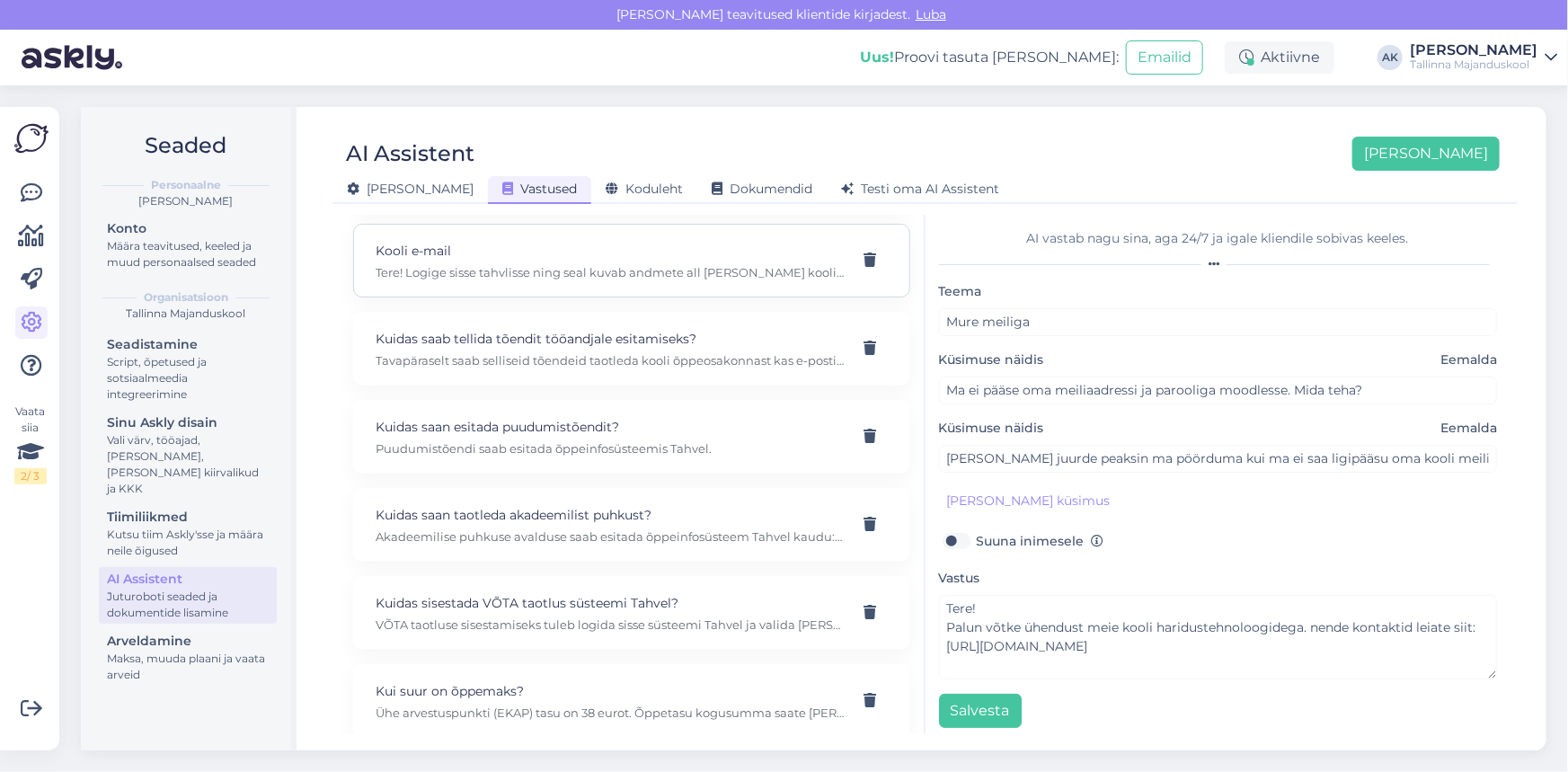
click at [592, 264] on p "Tere! Logige sisse tahvlisse ning seal kuvab andmete all [PERSON_NAME] kooli e-…" at bounding box center [610, 272] width 469 height 16
type input "Kooli e-mail"
type input "ma [PERSON_NAME] enda kooli e-maili aadressi"
type input "[PERSON_NAME] ma leian enda kooli e-maili"
type textarea "Tere! Logige sisse tahvlisse ning seal kuvab andmete all [PERSON_NAME] kooli e-…"
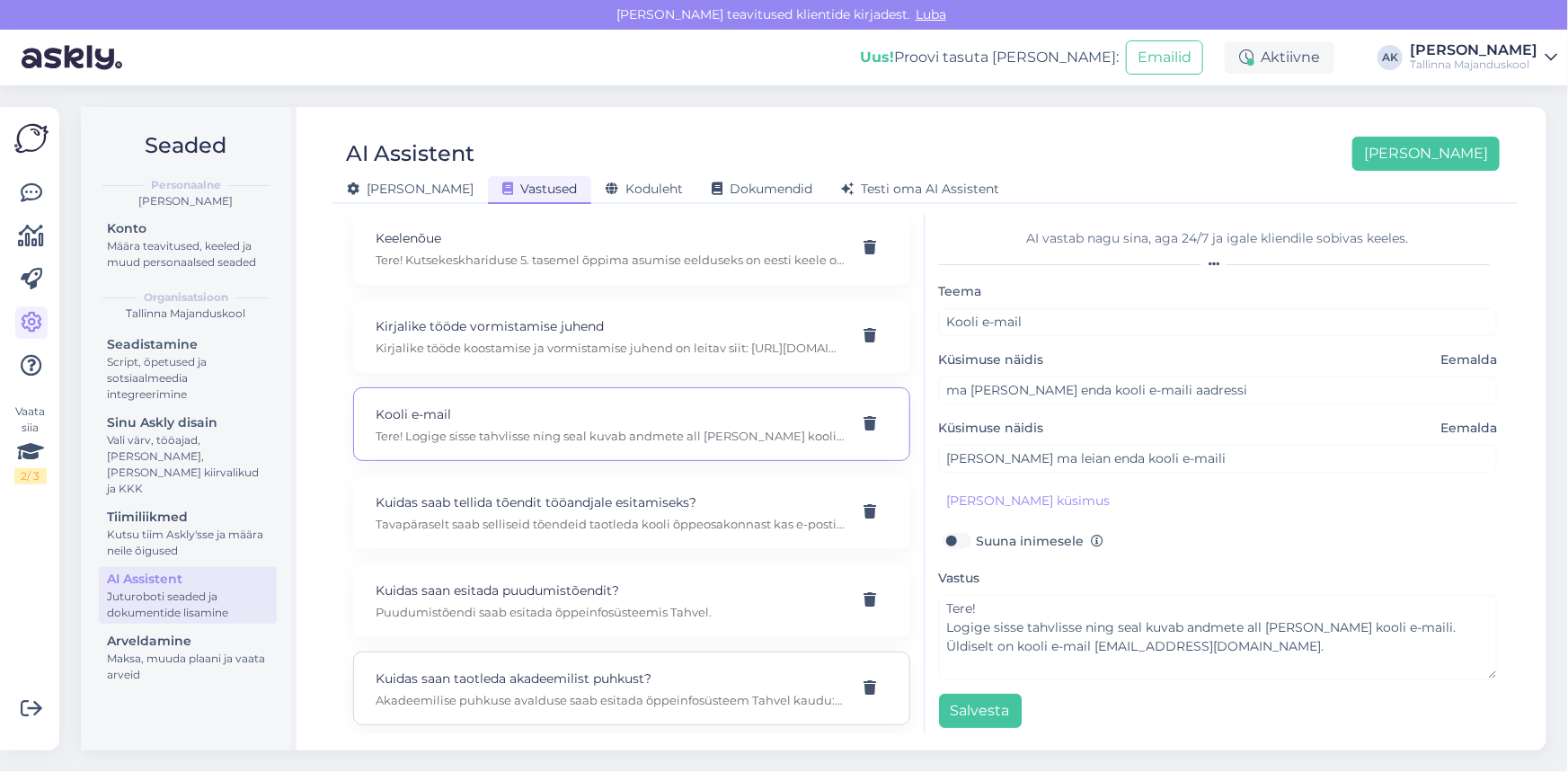
scroll to position [981, 0]
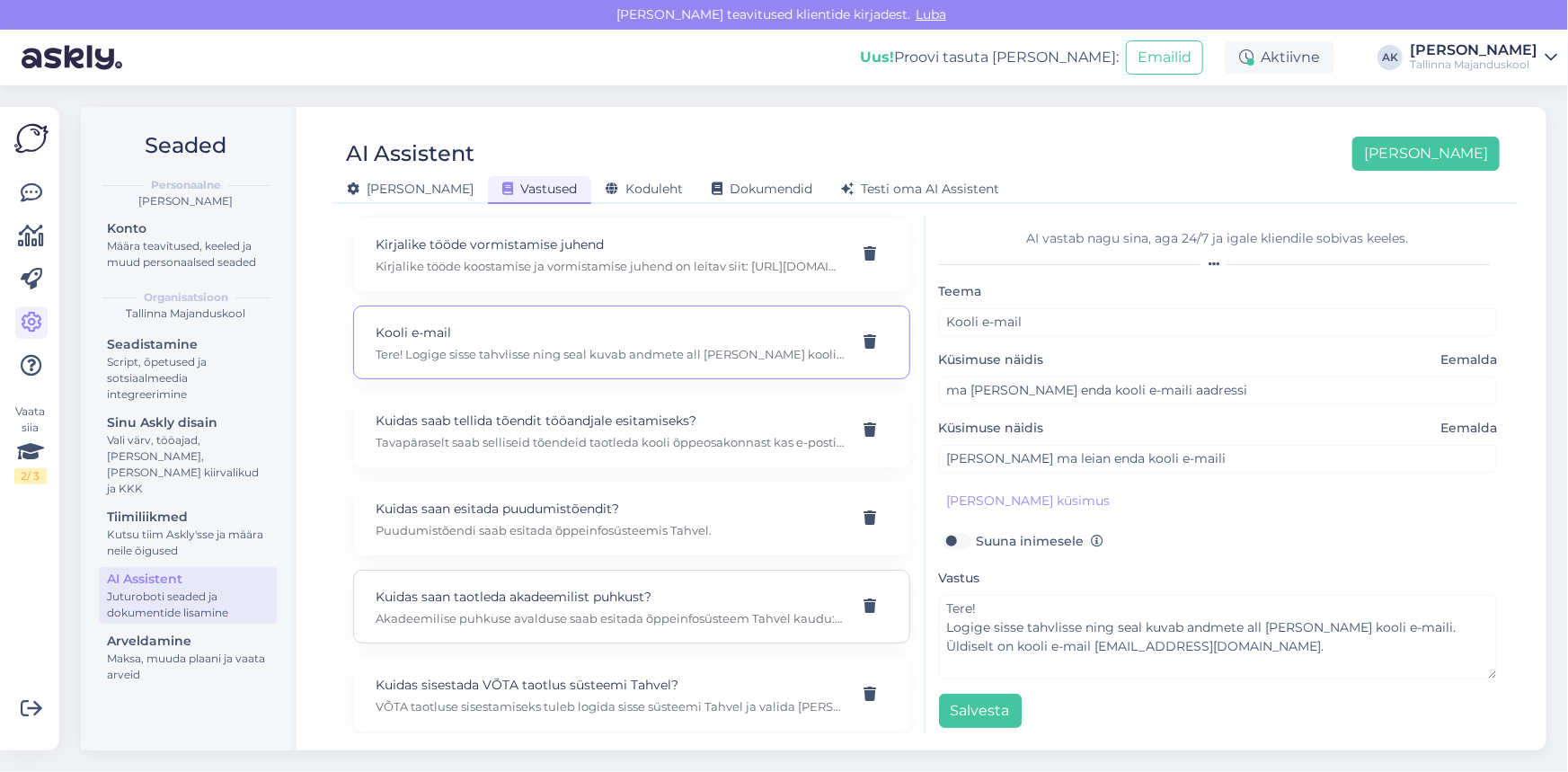
click at [572, 675] on div "Kuidas sisestada VÕTA taotlus süsteemi Tahvel? VÕTA taotluse sisestamiseks tule…" at bounding box center [610, 694] width 469 height 39
type input "Kuidas sisestada VÕTA taotlus süsteemi Tahvel?"
type textarea "VÕTA taotluse sisestamiseks tuleb logida sisse süsteemi Tahvel ja valida [PERSO…"
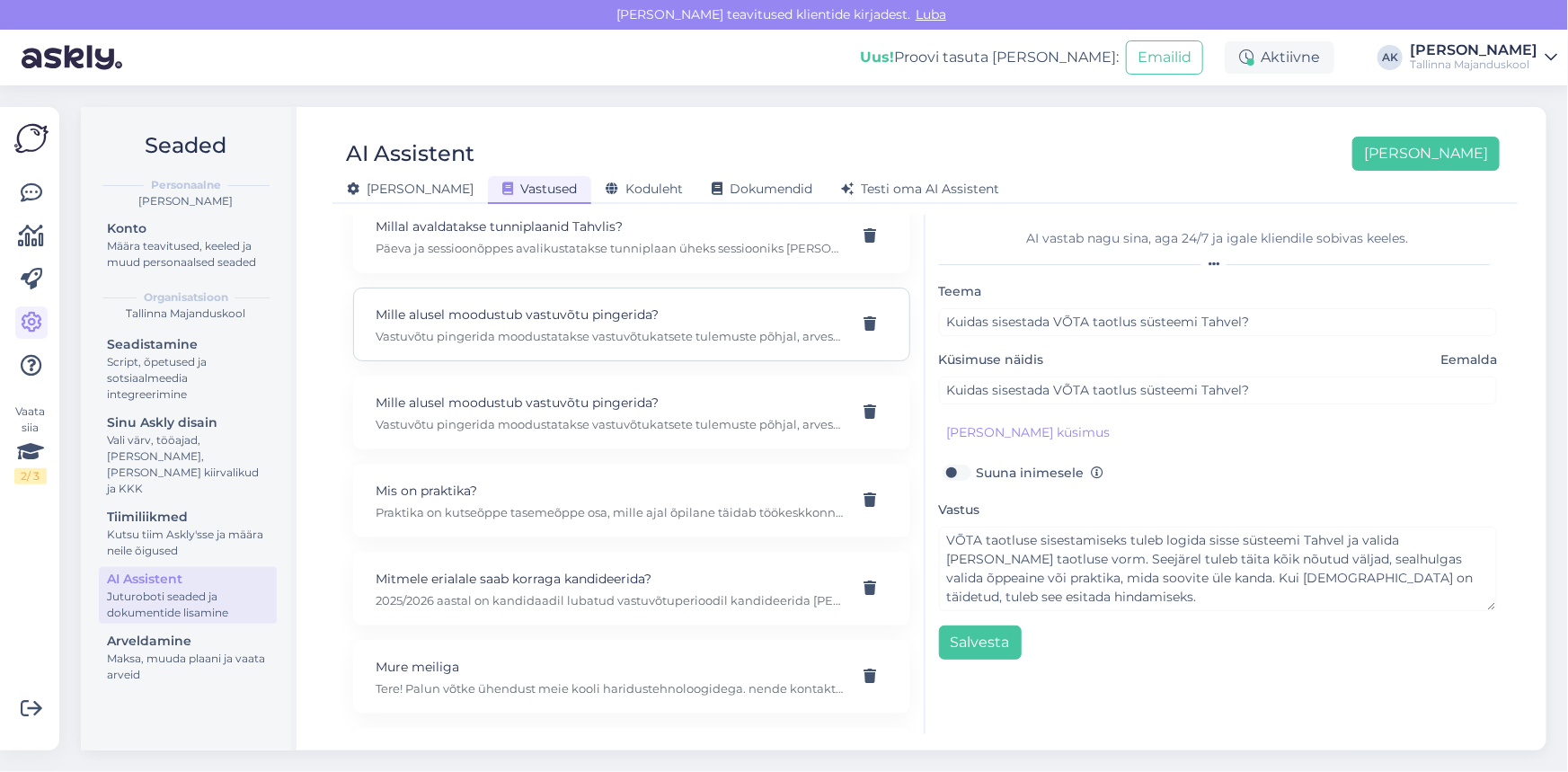
scroll to position [1962, 0]
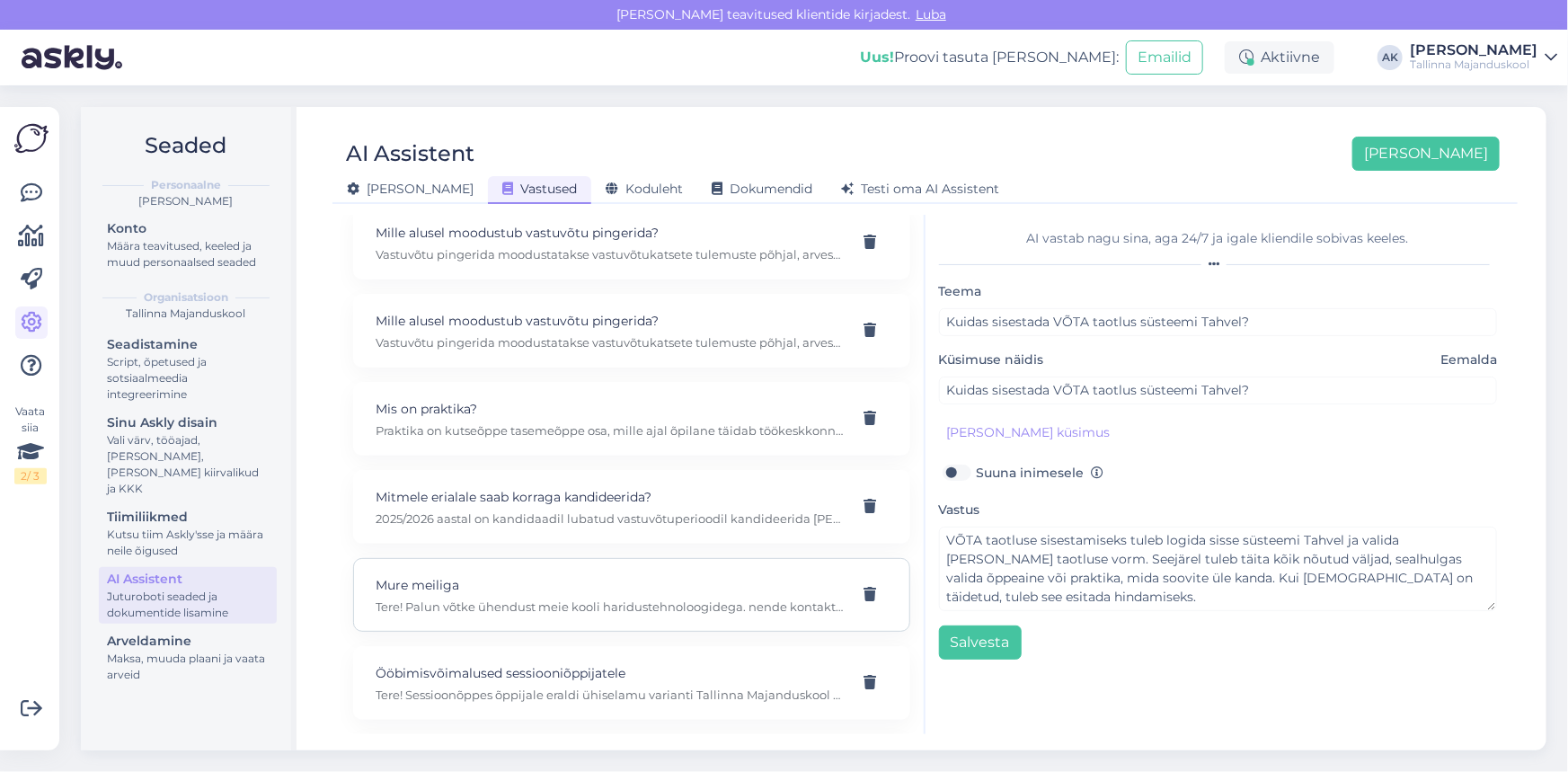
click at [525, 575] on div "Mure meiliga Tere! Palun võtke ühendust meie kooli haridustehnoloogidega. nende…" at bounding box center [610, 594] width 469 height 39
type input "Mure meiliga"
type input "Ma ei pääse oma meiliaadressi ja parooliga moodlesse. Mida teha?"
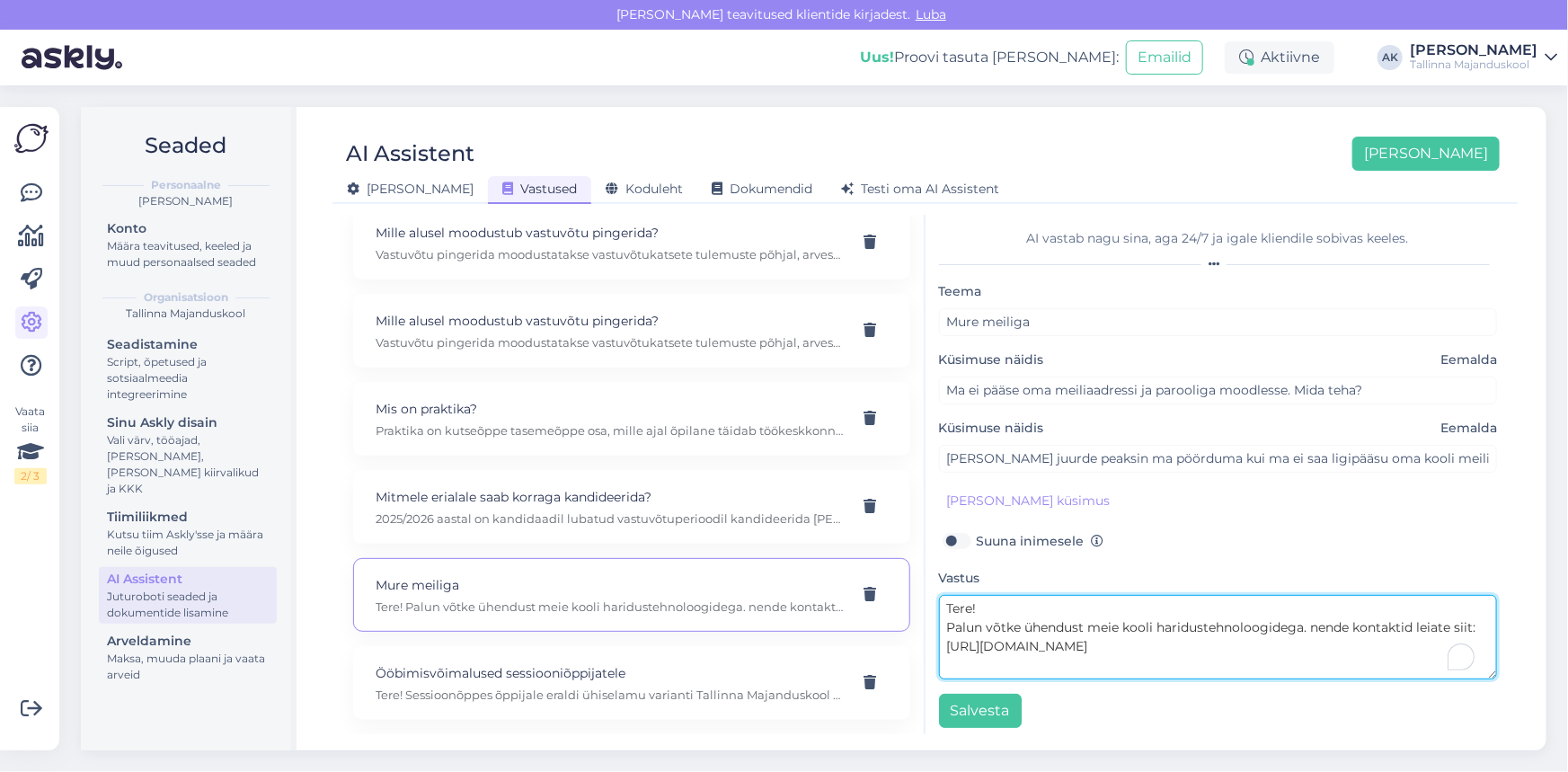
drag, startPoint x: 1143, startPoint y: 647, endPoint x: 1011, endPoint y: 654, distance: 132.2
click at [1011, 654] on textarea "Tere! Palun võtke ühendust meie kooli haridustehnoloogidega. nende kontaktid le…" at bounding box center [1218, 636] width 559 height 84
drag, startPoint x: 1313, startPoint y: 624, endPoint x: 1323, endPoint y: 646, distance: 24.2
click at [1323, 646] on textarea "Tere! Palun võtke ühendust meie kooli haridustehnoloogidega. nende kontaktid le…" at bounding box center [1218, 636] width 559 height 84
paste textarea "[EMAIL_ADDRESS][DOMAIN_NAME]"
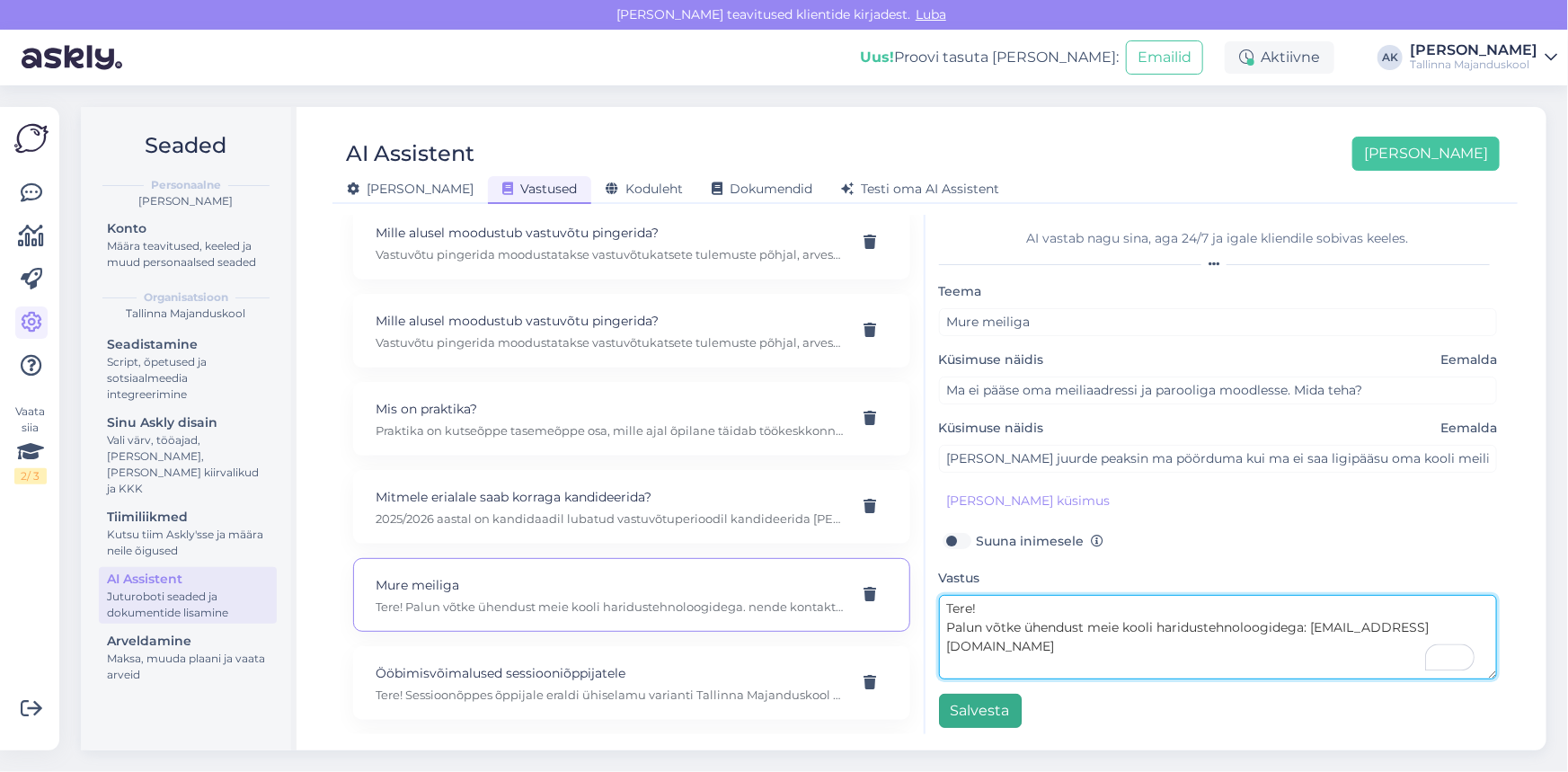
type textarea "Tere! Palun võtke ühendust meie kooli haridustehnoloogidega: [EMAIL_ADDRESS][DO…"
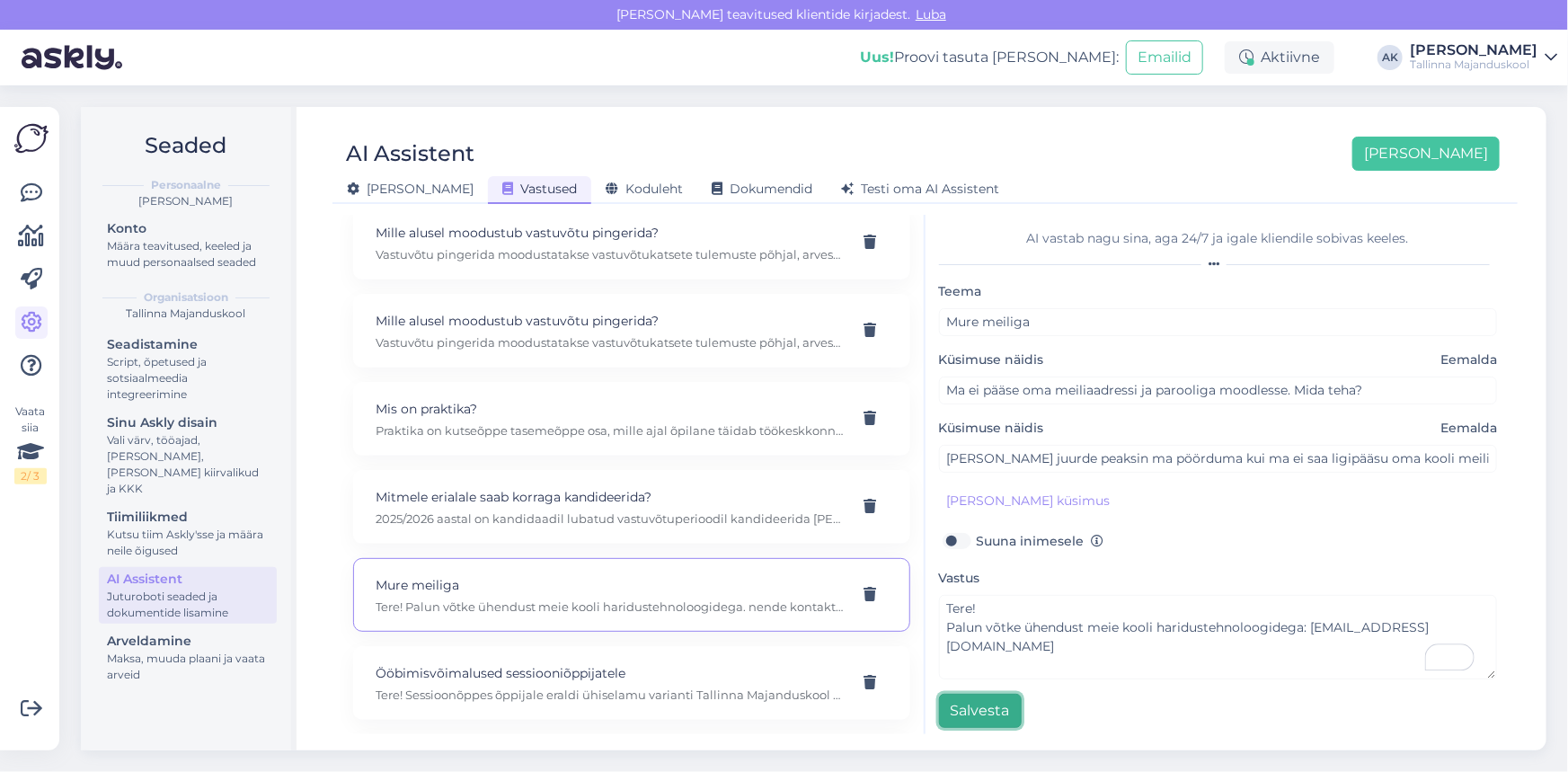
click at [974, 707] on button "Salvesta" at bounding box center [980, 710] width 82 height 34
